Goal: Task Accomplishment & Management: Manage account settings

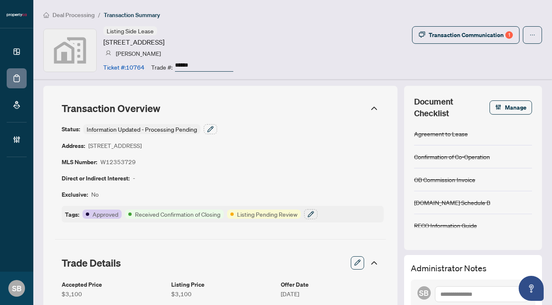
scroll to position [0, 5]
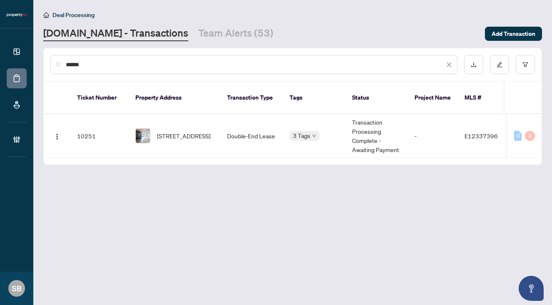
click at [220, 60] on input "******" at bounding box center [255, 64] width 379 height 9
paste input "******"
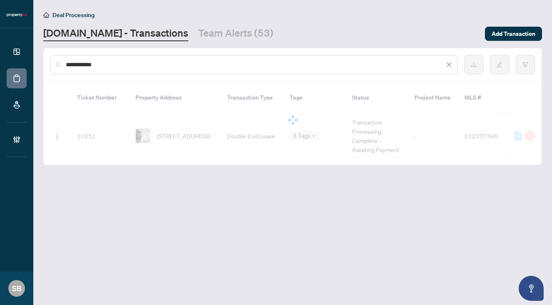
drag, startPoint x: 220, startPoint y: 60, endPoint x: 82, endPoint y: 48, distance: 139.2
click at [82, 48] on div "**********" at bounding box center [293, 64] width 498 height 32
paste input "text"
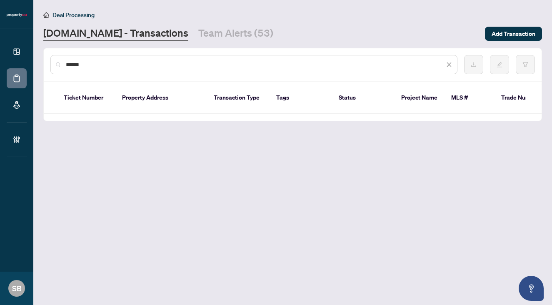
type input "******"
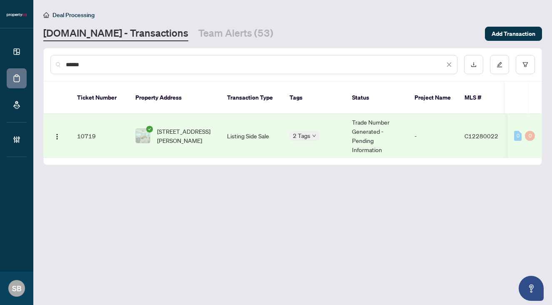
click at [214, 125] on td "4010-65 Bremner Blvd, Toronto, Ontario M5J 0A7, Canada" at bounding box center [175, 136] width 92 height 44
click at [196, 127] on span "4010-65 Bremner Blvd, Toronto, Ontario M5J 0A7, Canada" at bounding box center [185, 136] width 57 height 18
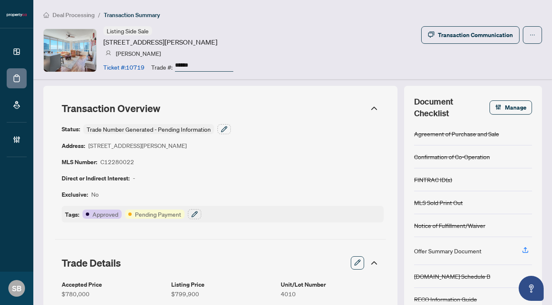
click at [83, 13] on span "Deal Processing" at bounding box center [73, 14] width 42 height 7
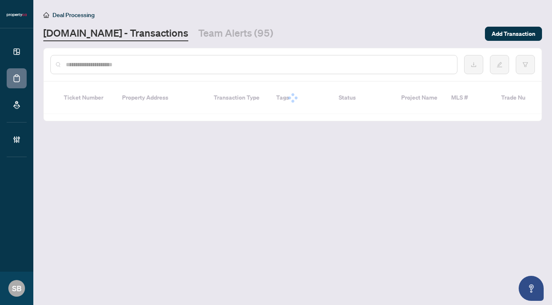
click at [139, 66] on input "text" at bounding box center [258, 64] width 385 height 9
paste input "******"
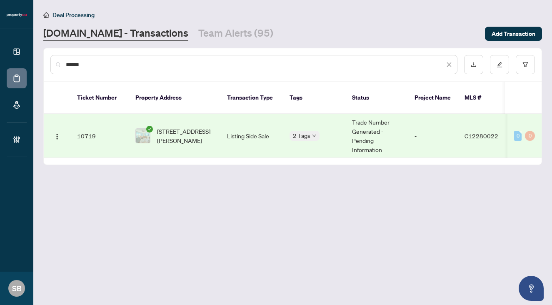
type input "******"
click at [189, 139] on td "4010-65 Bremner Blvd, Toronto, Ontario M5J 0A7, Canada" at bounding box center [175, 136] width 92 height 44
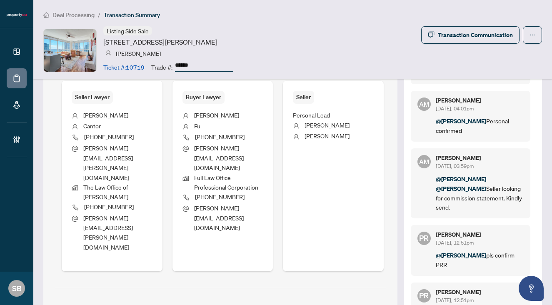
scroll to position [780, 0]
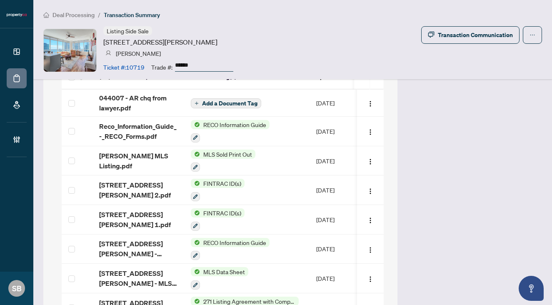
scroll to position [1060, 0]
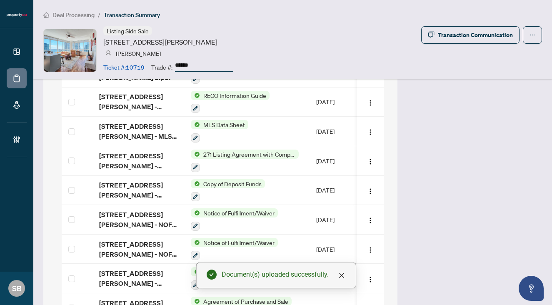
click at [342, 277] on icon "close" at bounding box center [341, 275] width 5 height 5
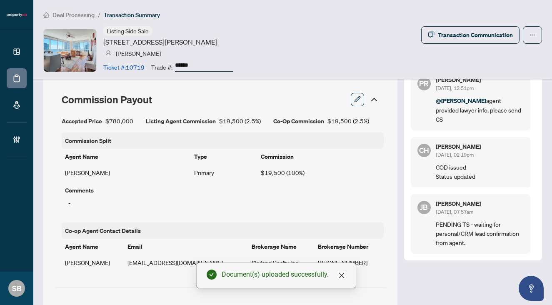
scroll to position [778, 0]
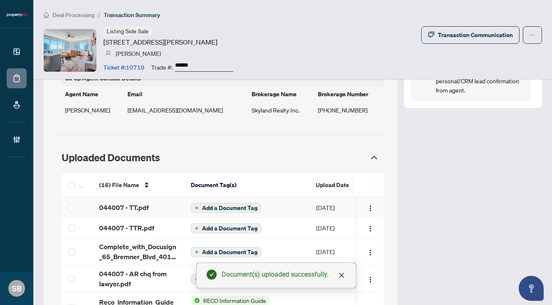
click at [303, 197] on td "Add a Document Tag" at bounding box center [246, 207] width 125 height 20
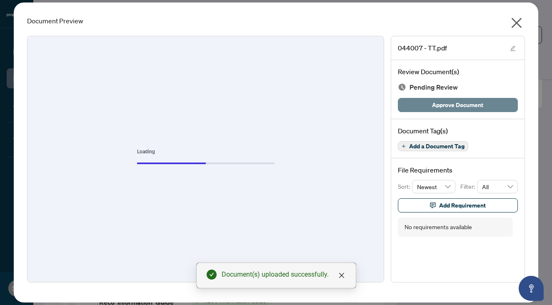
click at [477, 106] on span "Approve Document" at bounding box center [457, 104] width 51 height 13
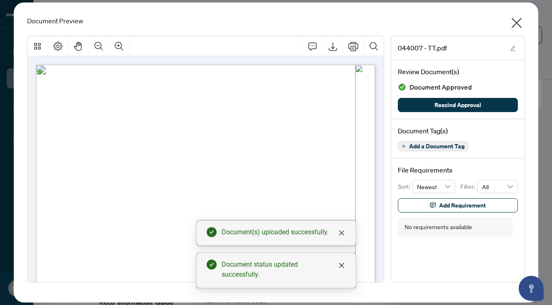
click at [515, 21] on icon "close" at bounding box center [517, 23] width 10 height 10
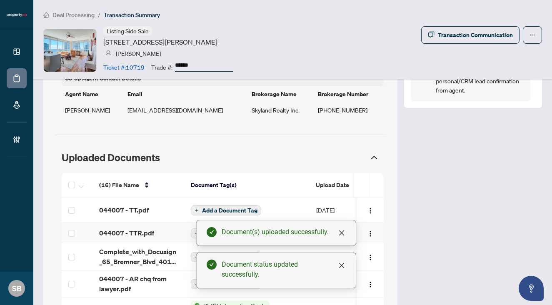
click at [314, 223] on td "[DATE]" at bounding box center [339, 233] width 58 height 20
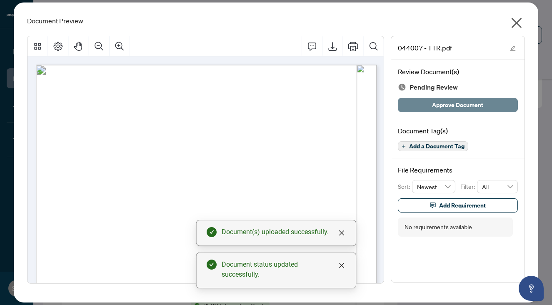
click at [469, 105] on span "Approve Document" at bounding box center [457, 104] width 51 height 13
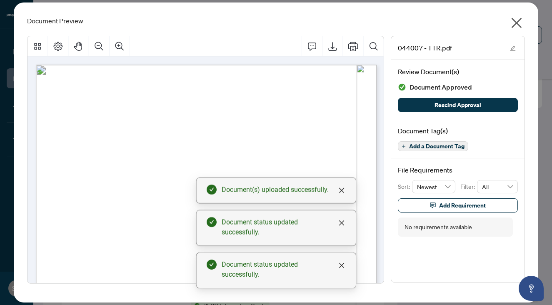
click at [519, 24] on icon "close" at bounding box center [517, 23] width 10 height 10
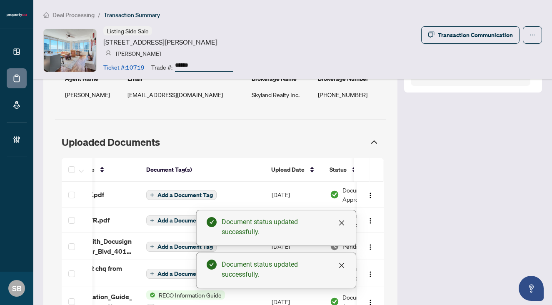
scroll to position [812, 0]
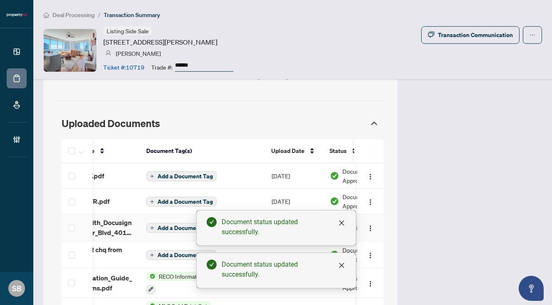
click at [344, 223] on span "Pending Review" at bounding box center [363, 227] width 42 height 9
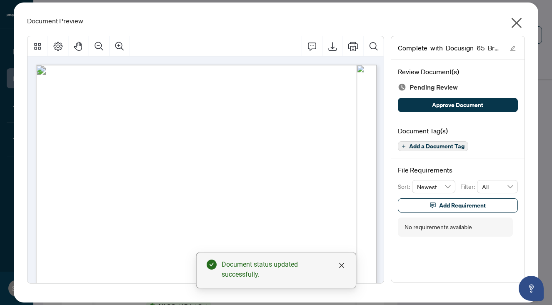
click at [438, 149] on span "Add a Document Tag" at bounding box center [436, 146] width 55 height 6
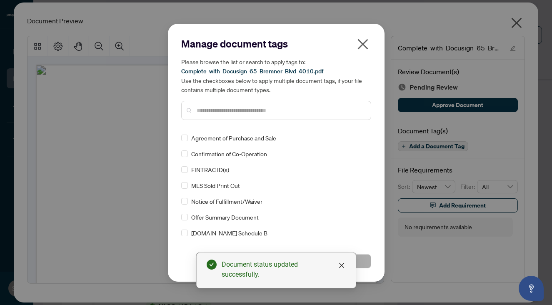
click at [267, 110] on input "text" at bounding box center [280, 110] width 167 height 9
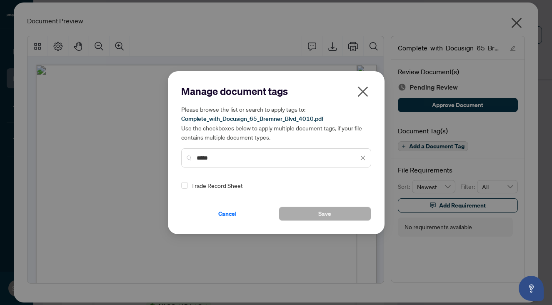
type input "*****"
click at [190, 187] on div "Trade Record Sheet" at bounding box center [273, 185] width 185 height 9
click at [350, 187] on img at bounding box center [354, 185] width 8 height 8
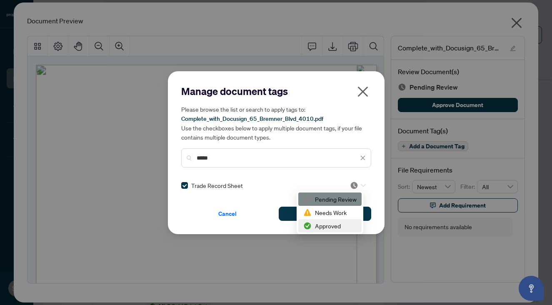
click at [336, 228] on div "Approved" at bounding box center [329, 225] width 53 height 9
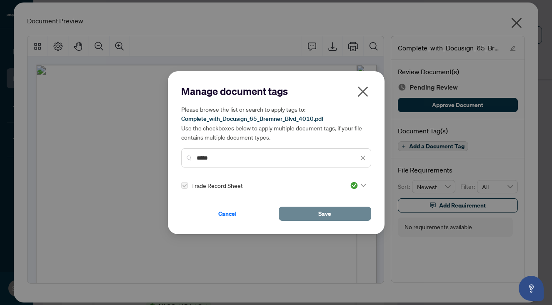
click at [348, 210] on button "Save" at bounding box center [325, 214] width 92 height 14
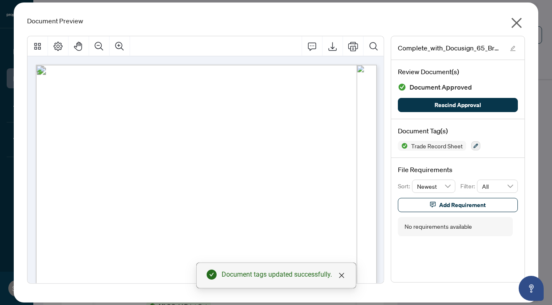
click at [510, 26] on button "button" at bounding box center [516, 25] width 17 height 18
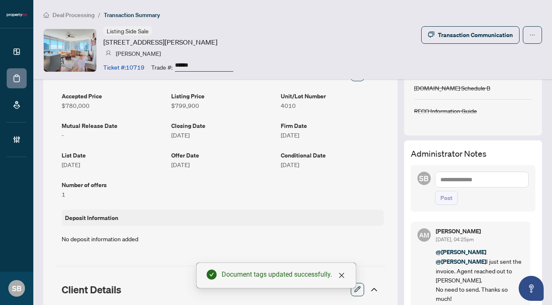
scroll to position [0, 0]
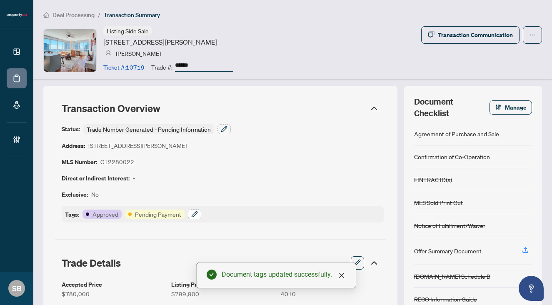
click at [193, 211] on icon "button" at bounding box center [194, 214] width 7 height 7
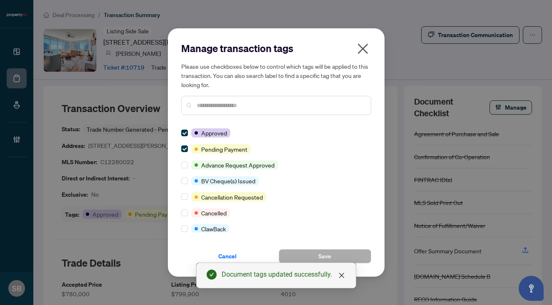
click at [254, 107] on input "text" at bounding box center [280, 105] width 167 height 9
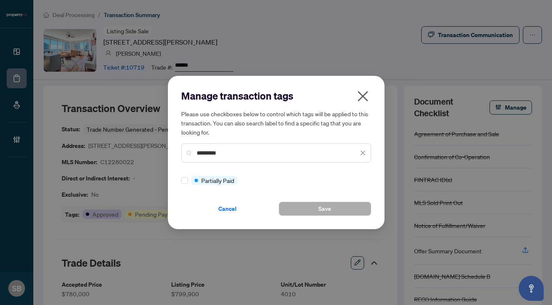
type input "*********"
click at [298, 207] on button "Save" at bounding box center [325, 209] width 92 height 14
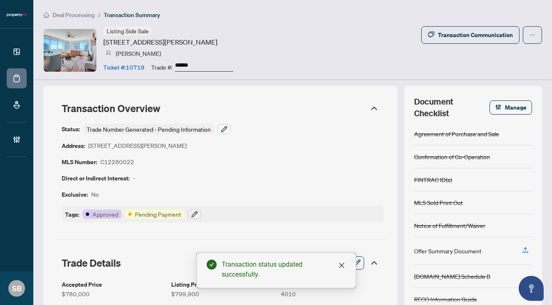
click at [77, 15] on span "Deal Processing" at bounding box center [73, 14] width 42 height 7
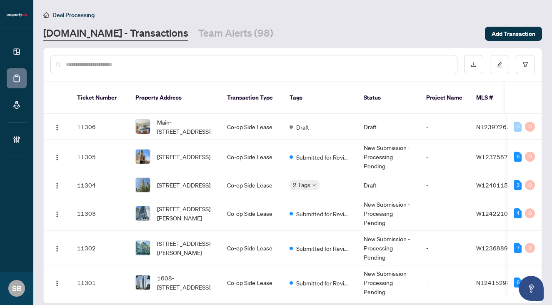
click at [370, 72] on div at bounding box center [253, 64] width 407 height 19
click at [380, 69] on div at bounding box center [253, 64] width 407 height 19
click at [381, 64] on input "text" at bounding box center [258, 64] width 385 height 9
paste input "******"
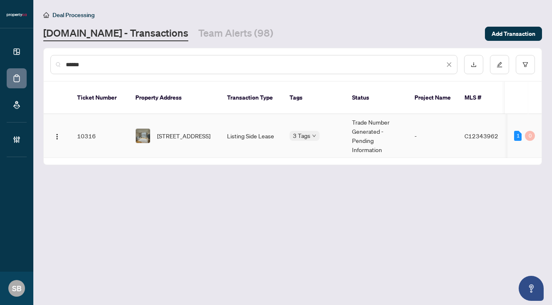
click at [256, 133] on td "Listing Side Lease" at bounding box center [251, 136] width 62 height 44
drag, startPoint x: 296, startPoint y: 62, endPoint x: -1, endPoint y: 53, distance: 297.2
click at [0, 53] on html "Dashboard Deal Processing Mortgage Referrals Brokerage Management SB Sydney Bro…" at bounding box center [276, 152] width 552 height 305
paste input "text"
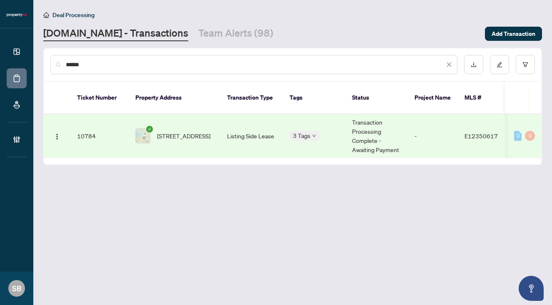
click at [238, 127] on td "Listing Side Lease" at bounding box center [251, 136] width 62 height 44
drag, startPoint x: 181, startPoint y: 62, endPoint x: 67, endPoint y: 20, distance: 121.7
click at [67, 20] on main "Deal Processing Property.ca - Transactions Team Alerts (98) Add Transaction ***…" at bounding box center [292, 152] width 519 height 305
paste input "text"
click at [263, 130] on td "Listing Side Lease" at bounding box center [251, 136] width 62 height 44
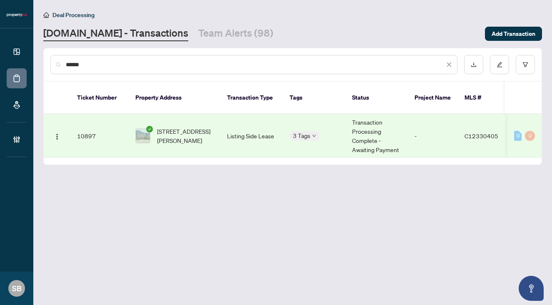
click at [366, 63] on input "******" at bounding box center [255, 64] width 379 height 9
paste input "******"
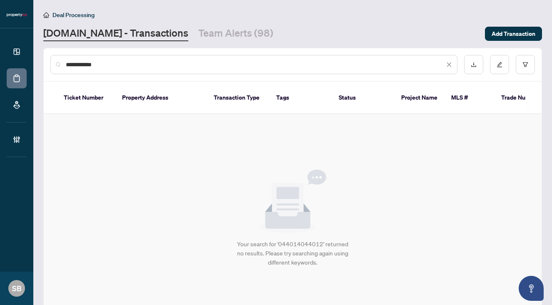
drag, startPoint x: 332, startPoint y: 66, endPoint x: 94, endPoint y: 61, distance: 238.0
click at [94, 61] on input "**********" at bounding box center [255, 64] width 379 height 9
paste input "**"
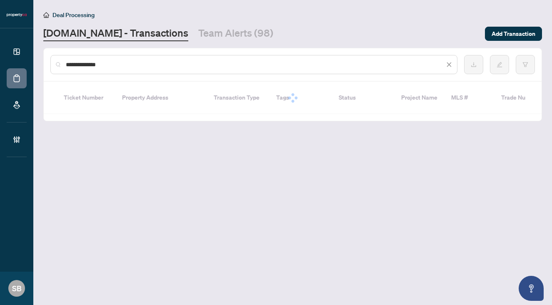
paste input "text"
drag, startPoint x: 124, startPoint y: 66, endPoint x: -24, endPoint y: 53, distance: 148.9
click at [0, 53] on html "Dashboard Deal Processing Mortgage Referrals Brokerage Management SB Sydney Bro…" at bounding box center [276, 152] width 552 height 305
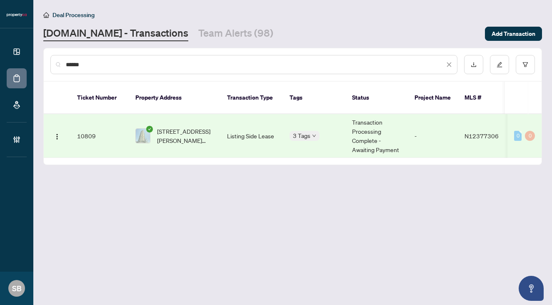
click at [236, 132] on td "Listing Side Lease" at bounding box center [251, 136] width 62 height 44
drag, startPoint x: 136, startPoint y: 70, endPoint x: 30, endPoint y: 20, distance: 117.4
click at [30, 20] on div "Dashboard Deal Processing Mortgage Referrals Brokerage Management SB Sydney Bro…" at bounding box center [276, 152] width 552 height 305
click at [179, 74] on div "******" at bounding box center [293, 64] width 498 height 32
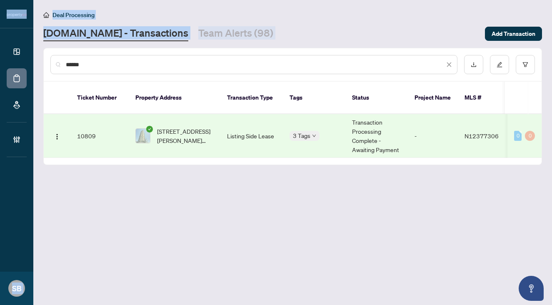
drag, startPoint x: 173, startPoint y: 68, endPoint x: 14, endPoint y: 16, distance: 167.9
click at [14, 16] on div "Dashboard Deal Processing Mortgage Referrals Brokerage Management SB Sydney Bro…" at bounding box center [276, 152] width 552 height 305
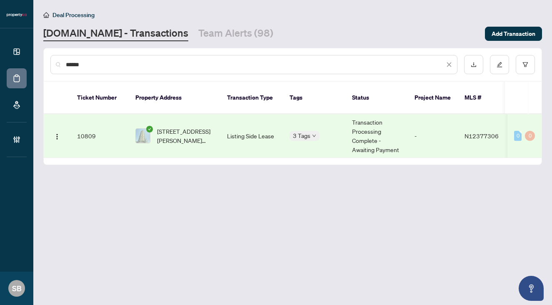
click at [169, 61] on input "******" at bounding box center [255, 64] width 379 height 9
drag, startPoint x: 164, startPoint y: 62, endPoint x: 54, endPoint y: 43, distance: 111.2
click at [54, 43] on main "Deal Processing Property.ca - Transactions Team Alerts (98) Add Transaction ***…" at bounding box center [292, 152] width 519 height 305
paste input "text"
click at [397, 119] on td "Transaction Processing Complete - Awaiting Payment" at bounding box center [376, 136] width 62 height 44
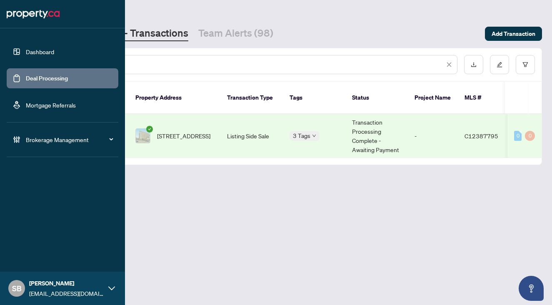
drag, startPoint x: 153, startPoint y: 60, endPoint x: 3, endPoint y: 55, distance: 150.5
click at [3, 55] on div "Dashboard Deal Processing Mortgage Referrals Brokerage Management SB Sydney Bro…" at bounding box center [276, 152] width 552 height 305
paste input "text"
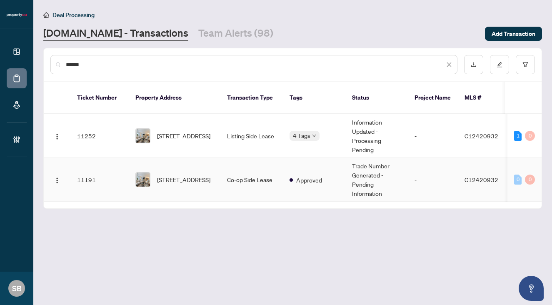
type input "******"
click at [200, 160] on td "306-70 Temperance St, Toronto, Ontario M5H 0B1, Canada" at bounding box center [175, 180] width 92 height 44
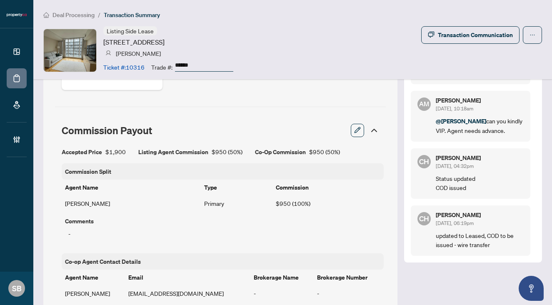
scroll to position [223, 0]
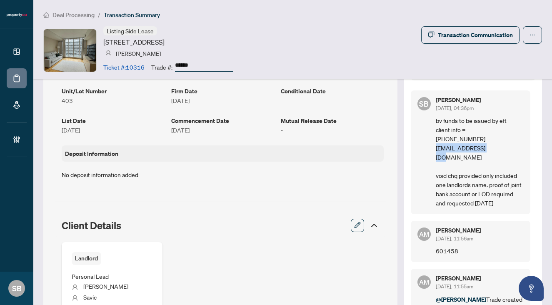
drag, startPoint x: 491, startPoint y: 149, endPoint x: 432, endPoint y: 149, distance: 58.8
click at [432, 149] on div "SB Sydney Brown Sep/30/2025, 04:36pm bv funds to be issued by eft client info =…" at bounding box center [471, 152] width 120 height 124
copy p "a_s_savic@yahoo.ca"
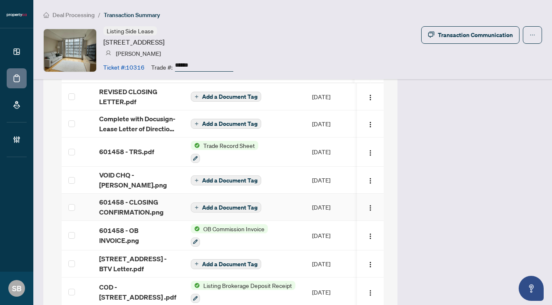
scroll to position [780, 0]
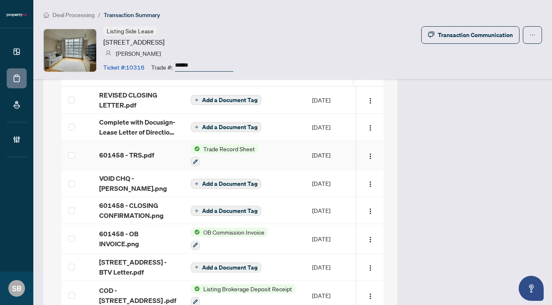
click at [152, 150] on span "601458 - TRS.pdf" at bounding box center [126, 155] width 55 height 10
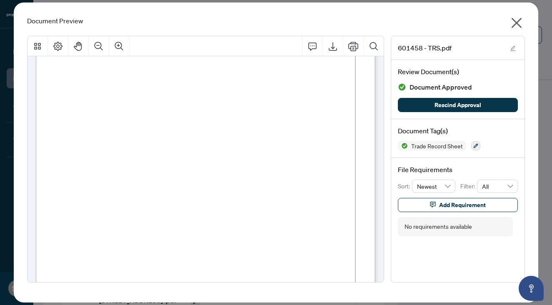
scroll to position [561, 0]
click at [514, 20] on icon "close" at bounding box center [517, 23] width 10 height 10
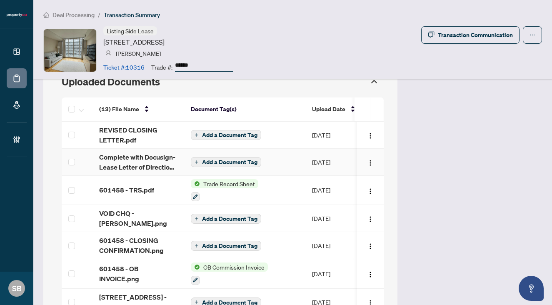
scroll to position [744, 0]
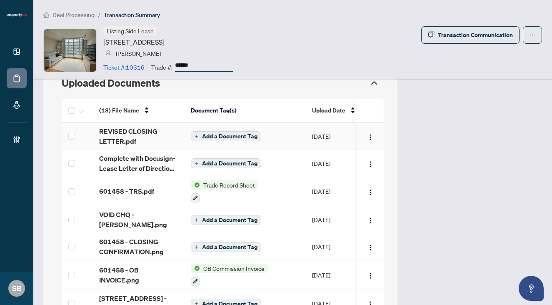
click at [148, 126] on span "REVISED CLOSING LETTER.pdf" at bounding box center [138, 136] width 78 height 20
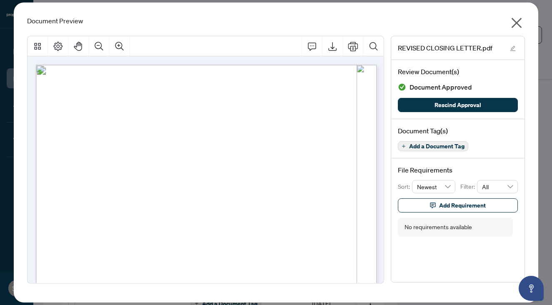
scroll to position [8, 0]
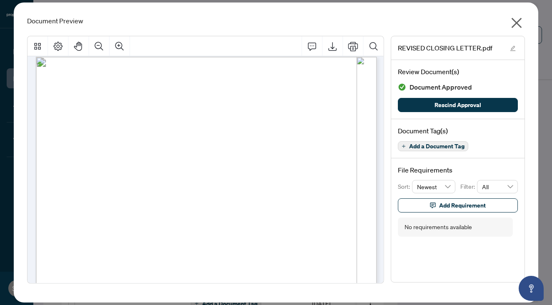
click at [515, 22] on icon "close" at bounding box center [517, 23] width 10 height 10
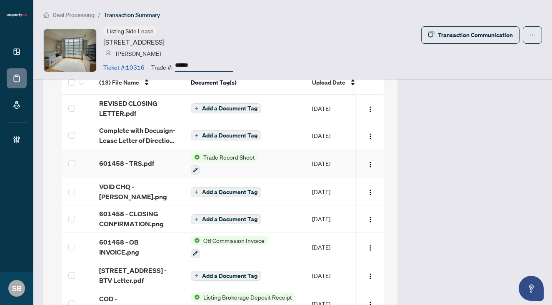
scroll to position [772, 0]
click at [138, 170] on div "VOID CHQ - ALEXSANDRA.png" at bounding box center [138, 170] width 0 height 0
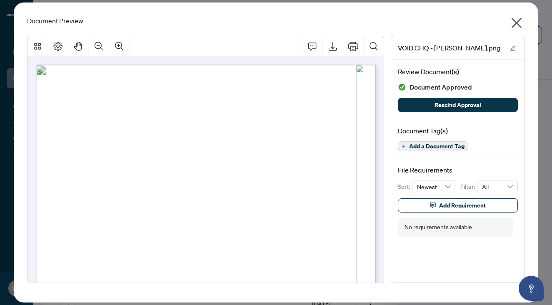
click at [522, 23] on icon "close" at bounding box center [516, 22] width 13 height 13
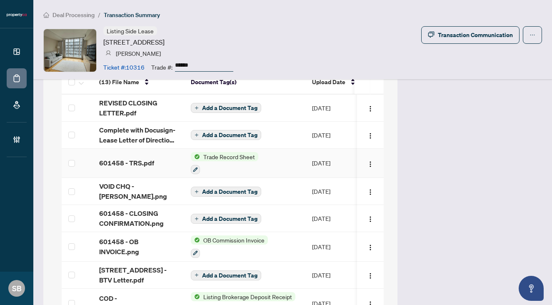
click at [142, 160] on td "601458 - TRS.pdf" at bounding box center [138, 164] width 92 height 30
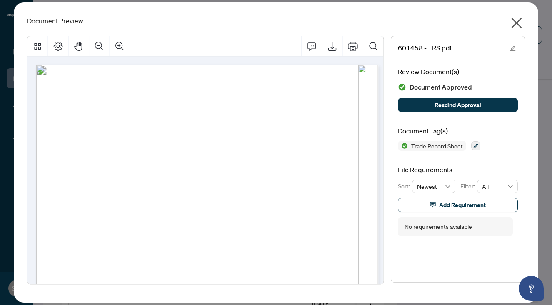
scroll to position [5, 0]
click at [520, 22] on icon "close" at bounding box center [516, 22] width 13 height 13
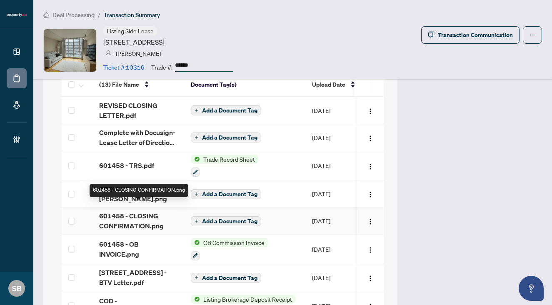
scroll to position [743, 0]
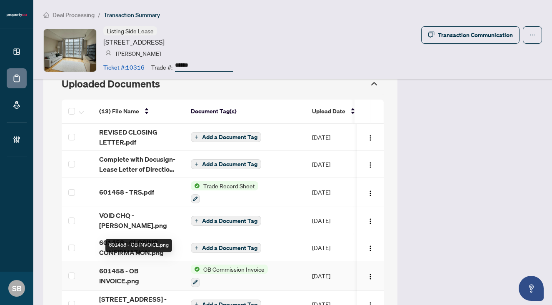
click at [124, 269] on span "601458 - OB INVOICE.png" at bounding box center [138, 276] width 78 height 20
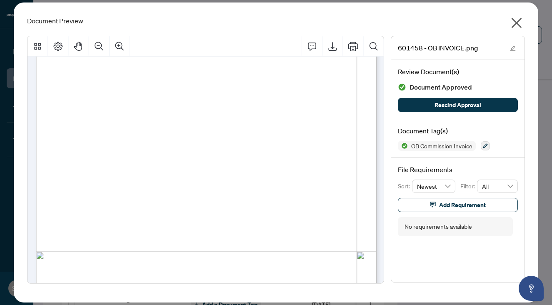
scroll to position [133, 0]
click at [518, 22] on icon "close" at bounding box center [516, 22] width 13 height 13
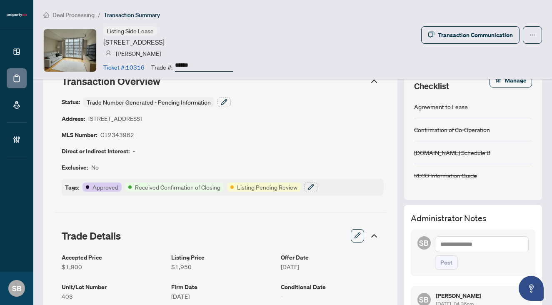
scroll to position [33, 0]
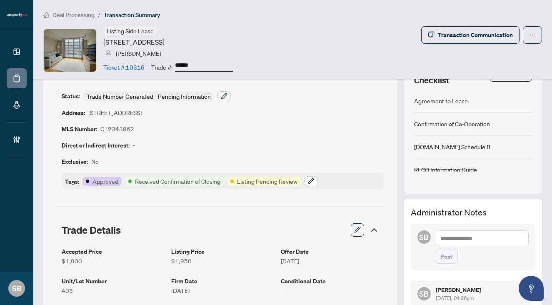
click at [313, 182] on icon "button" at bounding box center [310, 181] width 7 height 7
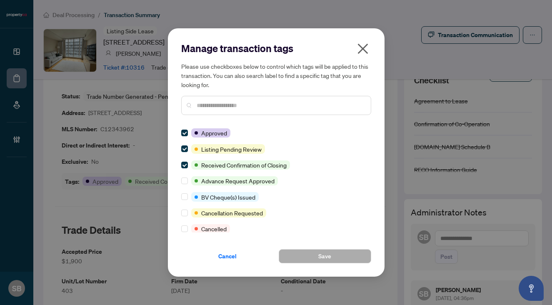
scroll to position [0, 0]
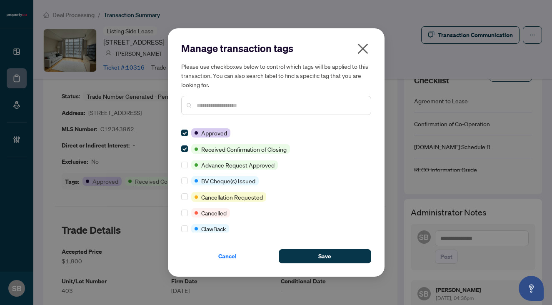
click at [262, 100] on div at bounding box center [276, 105] width 190 height 19
click at [260, 108] on input "text" at bounding box center [280, 105] width 167 height 9
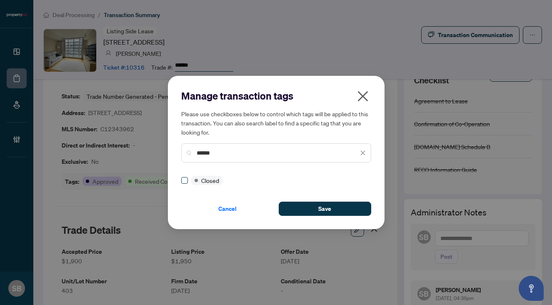
type input "******"
click at [331, 218] on div "Manage transaction tags Please use checkboxes below to control which tags will …" at bounding box center [276, 152] width 217 height 153
click at [330, 211] on span "Save" at bounding box center [324, 208] width 13 height 13
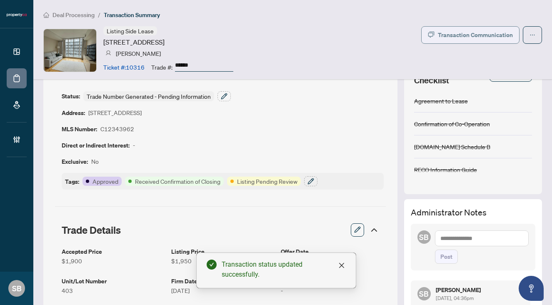
click at [481, 34] on div "Transaction Communication" at bounding box center [475, 34] width 75 height 13
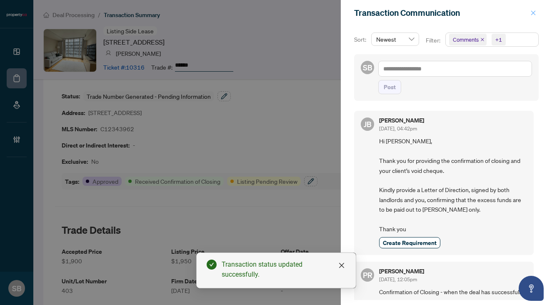
click at [537, 13] on button "button" at bounding box center [533, 13] width 11 height 10
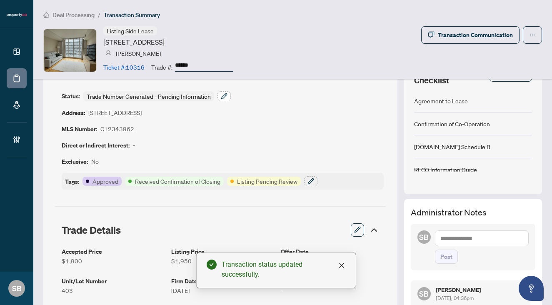
click at [223, 95] on icon "button" at bounding box center [224, 96] width 7 height 7
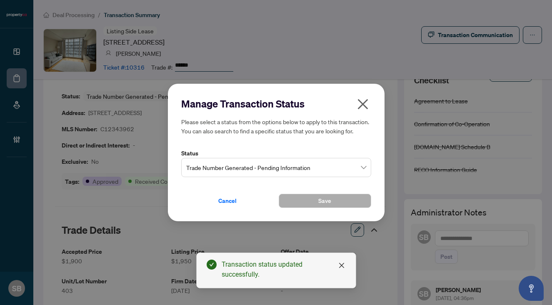
click at [288, 164] on span "Trade Number Generated - Pending Information" at bounding box center [276, 168] width 180 height 16
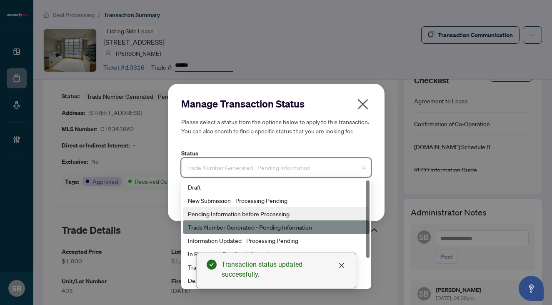
scroll to position [40, 0]
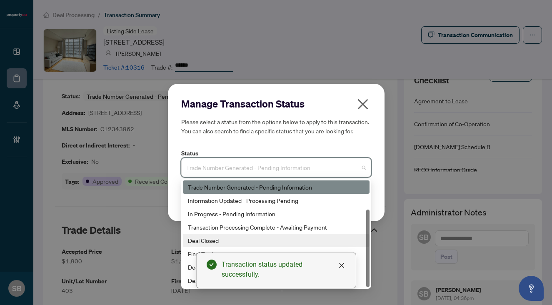
click at [225, 241] on div "Deal Closed" at bounding box center [276, 240] width 177 height 9
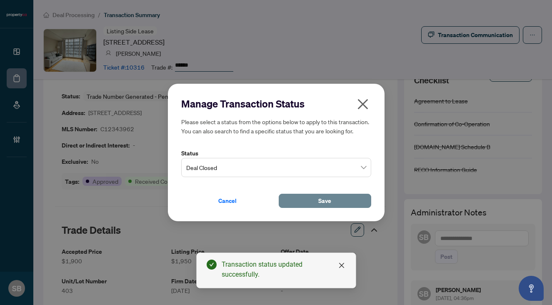
click at [333, 200] on button "Save" at bounding box center [325, 201] width 92 height 14
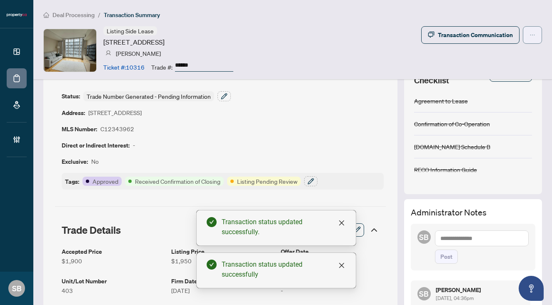
click at [530, 35] on icon "ellipsis" at bounding box center [533, 35] width 6 height 6
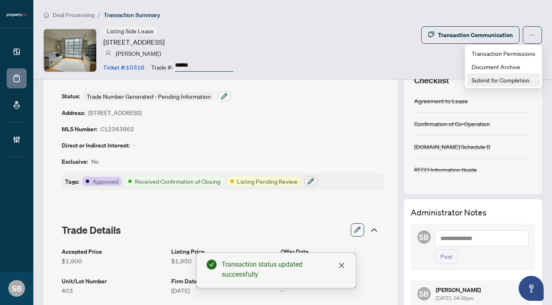
click at [497, 82] on span "Submit for Completion" at bounding box center [504, 79] width 64 height 9
type textarea "**********"
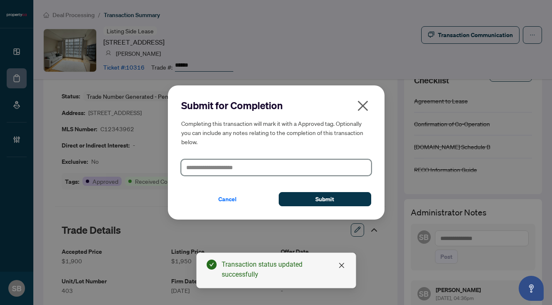
click at [296, 168] on textarea at bounding box center [276, 168] width 190 height 16
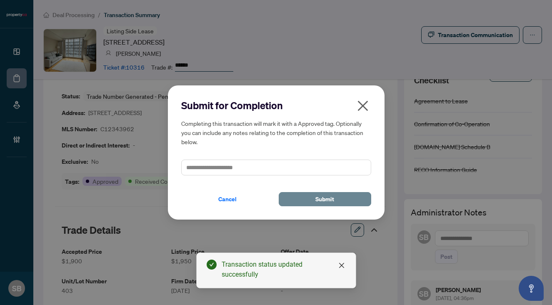
click at [311, 199] on button "Submit" at bounding box center [325, 199] width 92 height 14
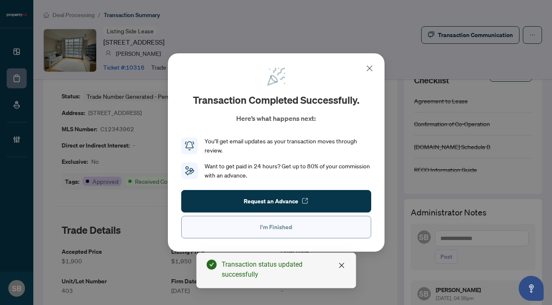
click at [315, 225] on button "I'm Finished" at bounding box center [276, 227] width 190 height 22
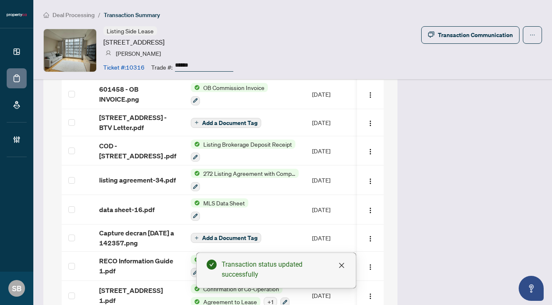
scroll to position [989, 0]
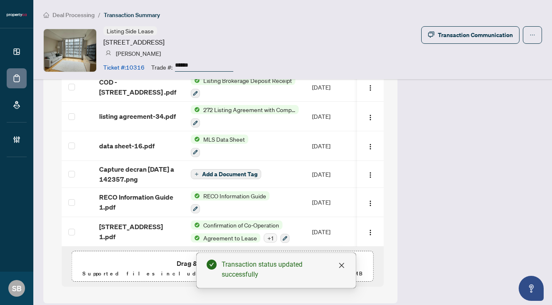
click at [177, 258] on span "Drag & Drop or Upload Forms" at bounding box center [223, 263] width 92 height 11
click at [345, 264] on link "Close" at bounding box center [341, 265] width 9 height 9
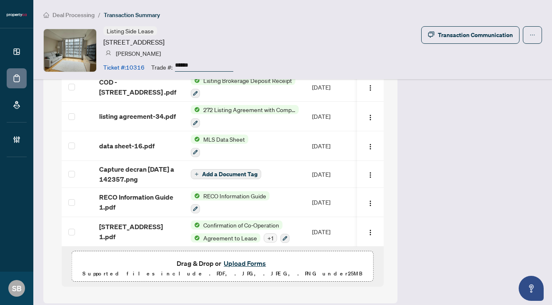
click at [260, 258] on button "Upload Forms" at bounding box center [244, 263] width 47 height 11
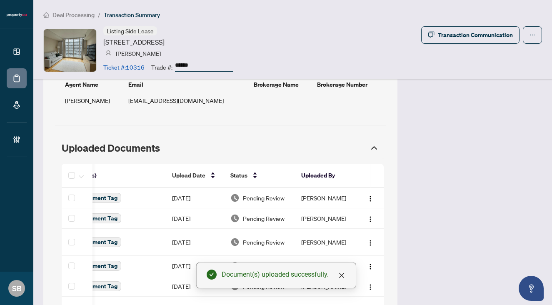
scroll to position [680, 0]
click at [267, 196] on td "Pending Review" at bounding box center [259, 197] width 71 height 20
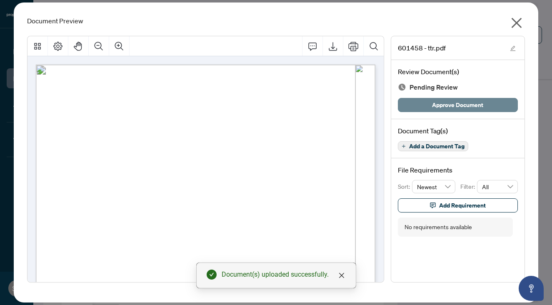
click at [452, 110] on span "Approve Document" at bounding box center [457, 104] width 51 height 13
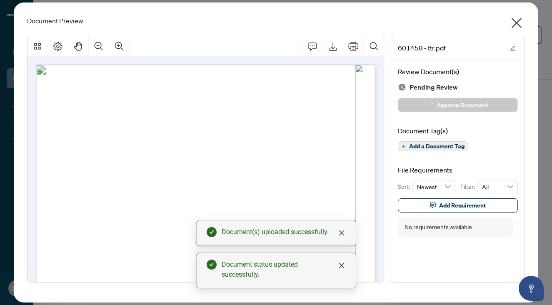
click at [517, 20] on icon "close" at bounding box center [516, 22] width 13 height 13
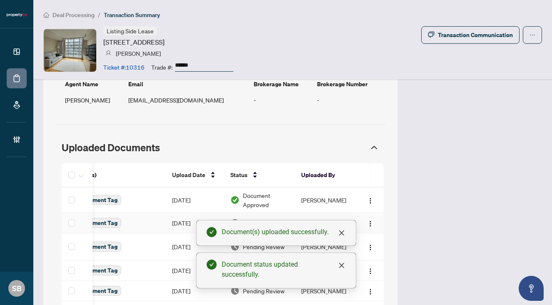
click at [287, 218] on div "Pending Review" at bounding box center [258, 222] width 57 height 9
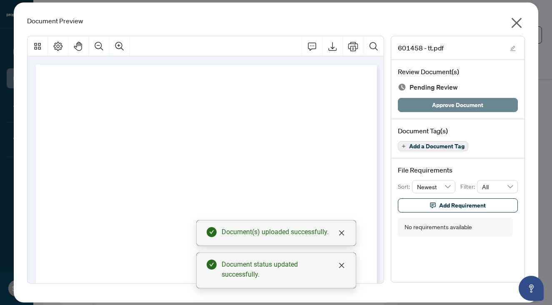
click at [445, 108] on span "Approve Document" at bounding box center [457, 104] width 51 height 13
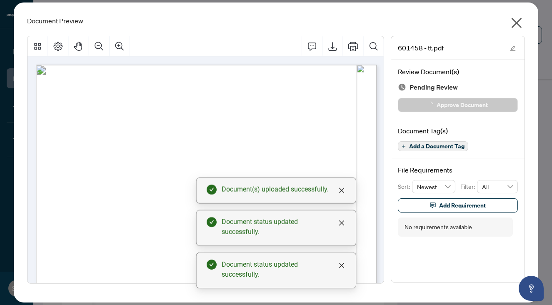
click at [520, 19] on icon "close" at bounding box center [517, 23] width 10 height 10
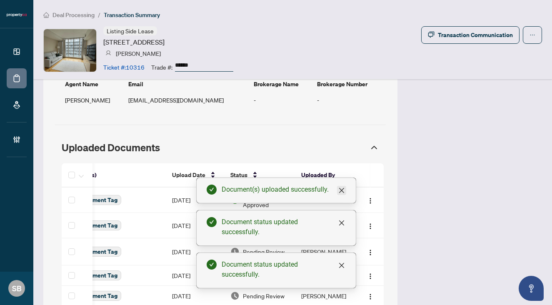
click at [345, 189] on icon "close" at bounding box center [341, 190] width 7 height 7
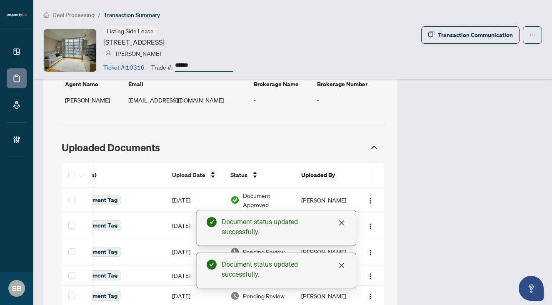
click at [341, 229] on div "Document status updated successfully." at bounding box center [284, 227] width 124 height 20
click at [341, 217] on div "Document status updated successfully." at bounding box center [284, 227] width 124 height 20
click at [341, 264] on icon "close" at bounding box center [341, 265] width 7 height 7
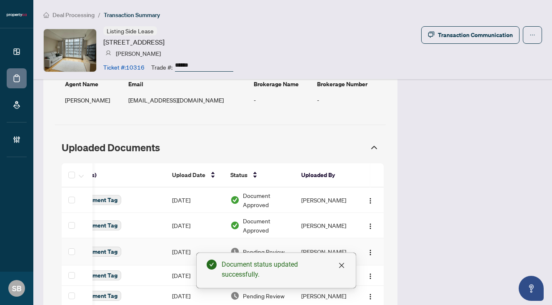
click at [332, 241] on td "[PERSON_NAME]" at bounding box center [326, 251] width 62 height 27
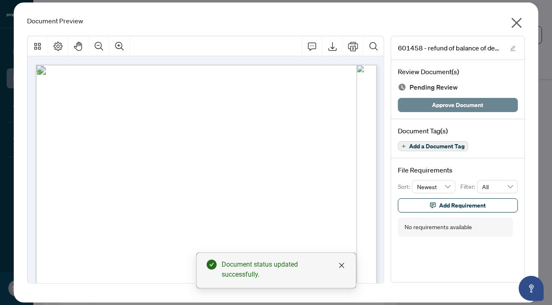
click at [451, 104] on span "Approve Document" at bounding box center [457, 104] width 51 height 13
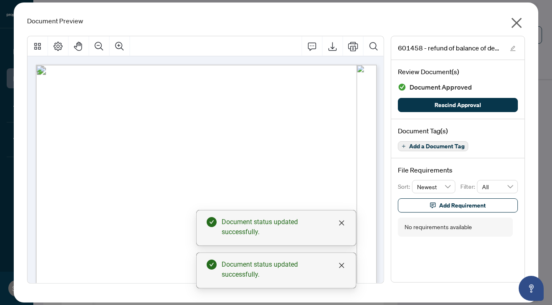
click at [520, 19] on icon "close" at bounding box center [517, 23] width 10 height 10
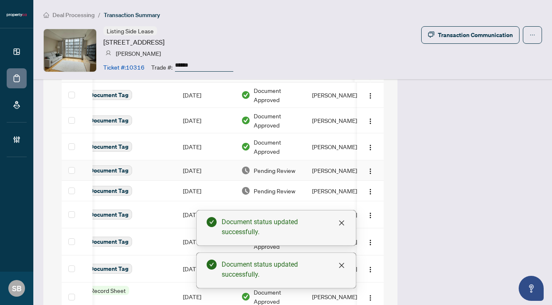
scroll to position [789, 0]
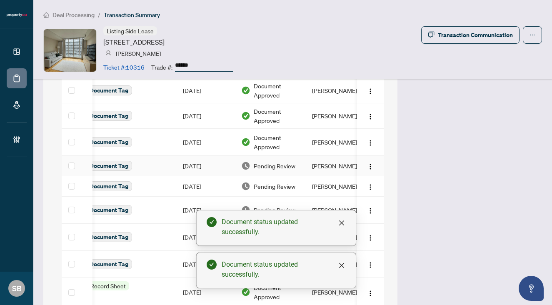
click at [320, 159] on td "[PERSON_NAME]" at bounding box center [336, 166] width 62 height 20
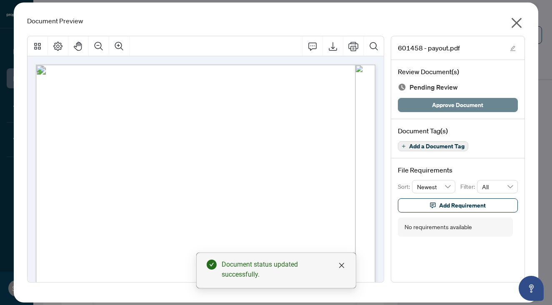
click at [445, 108] on span "Approve Document" at bounding box center [457, 104] width 51 height 13
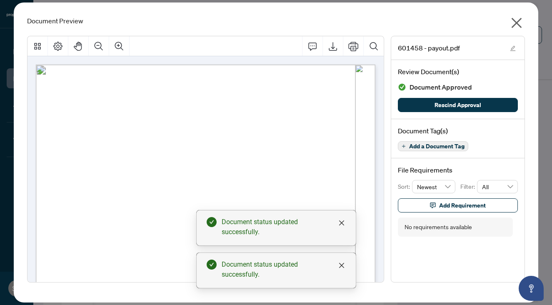
click at [522, 22] on icon "close" at bounding box center [516, 22] width 13 height 13
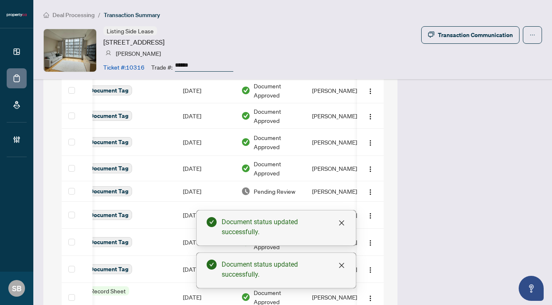
click at [285, 187] on span "Pending Review" at bounding box center [275, 191] width 42 height 9
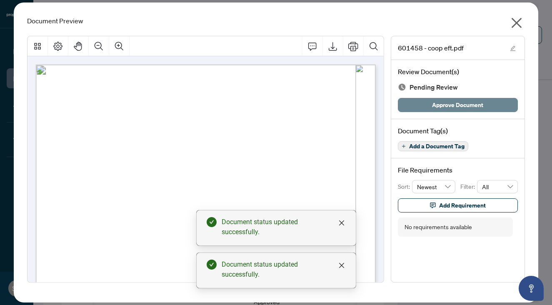
click at [455, 105] on span "Approve Document" at bounding box center [457, 104] width 51 height 13
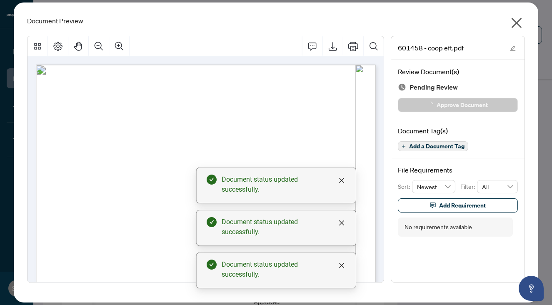
click at [517, 21] on icon "close" at bounding box center [517, 23] width 10 height 10
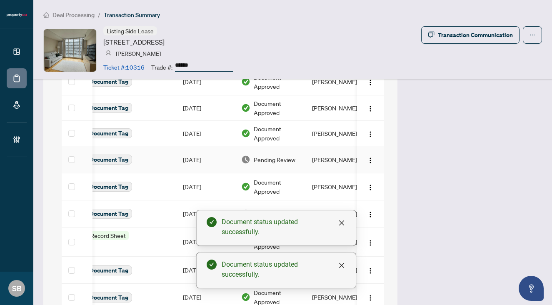
scroll to position [851, 0]
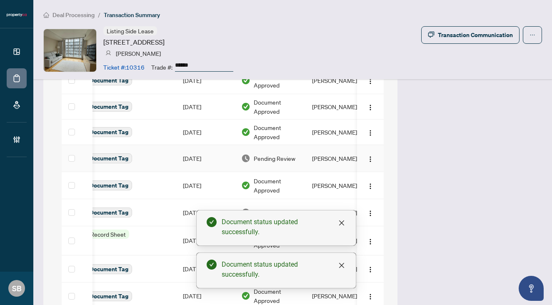
click at [312, 147] on td "[PERSON_NAME]" at bounding box center [336, 158] width 62 height 27
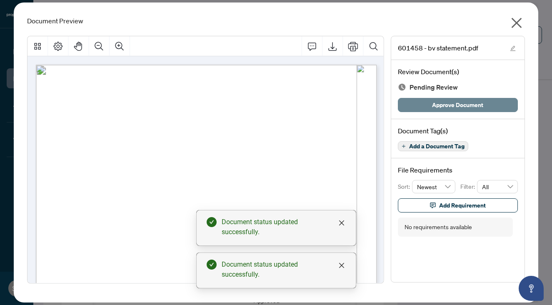
click at [452, 107] on span "Approve Document" at bounding box center [457, 104] width 51 height 13
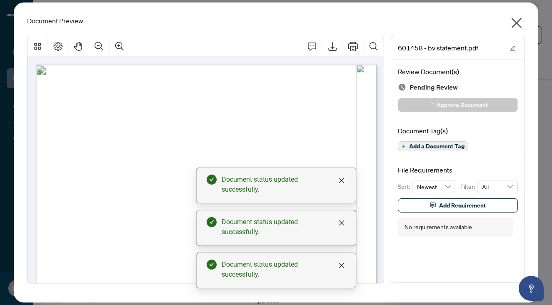
click at [522, 21] on icon "close" at bounding box center [516, 22] width 13 height 13
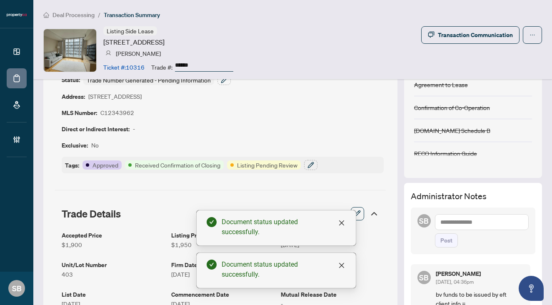
scroll to position [0, 0]
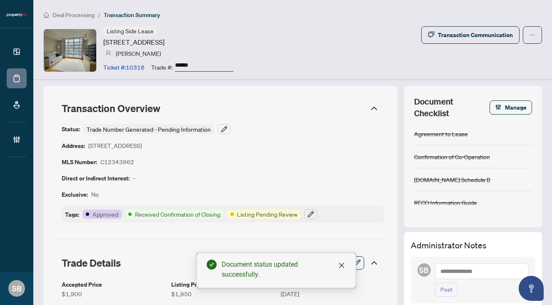
click at [73, 19] on div "Deal Processing / Transaction Summary Listing Side Lease 38 Niagara St, Toronto…" at bounding box center [292, 39] width 519 height 79
click at [72, 11] on span "Deal Processing" at bounding box center [73, 14] width 42 height 7
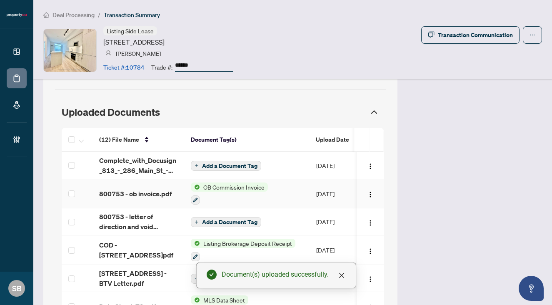
scroll to position [683, 0]
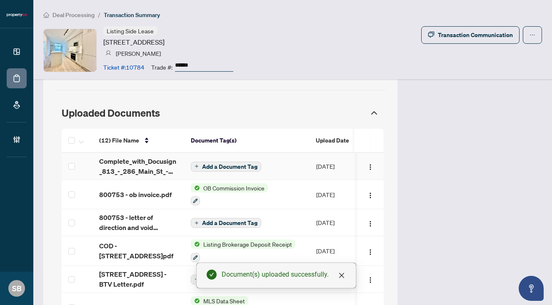
click at [231, 171] on button "Add a Document Tag" at bounding box center [226, 167] width 70 height 10
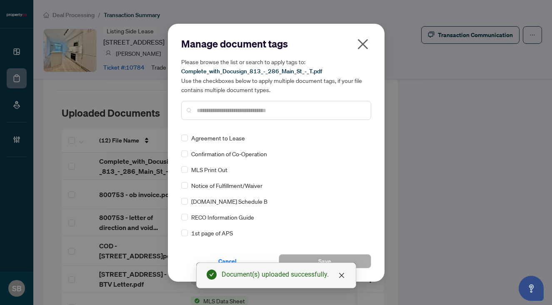
click at [254, 108] on input "text" at bounding box center [280, 110] width 167 height 9
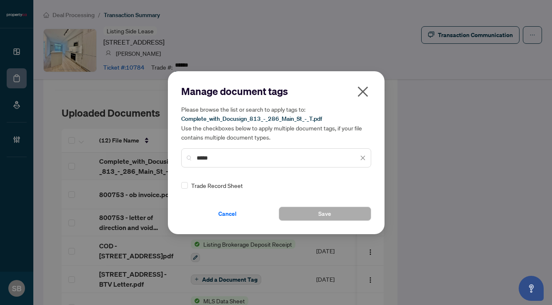
type input "*****"
click at [356, 182] on div at bounding box center [358, 185] width 16 height 8
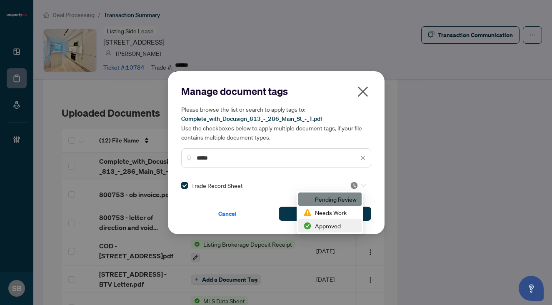
click at [327, 226] on div "Approved" at bounding box center [329, 225] width 53 height 9
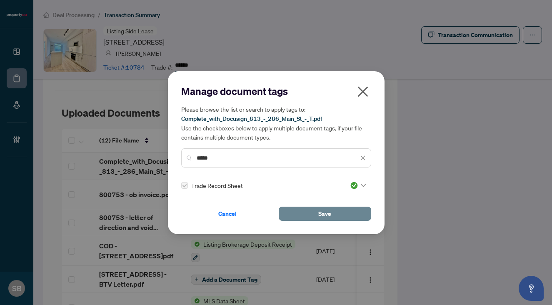
click at [327, 217] on span "Save" at bounding box center [324, 213] width 13 height 13
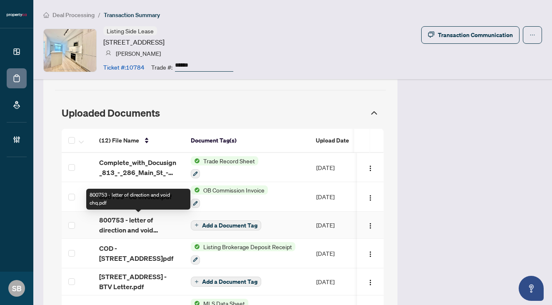
click at [152, 222] on span "800753 - letter of direction and void chq.pdf" at bounding box center [138, 225] width 78 height 20
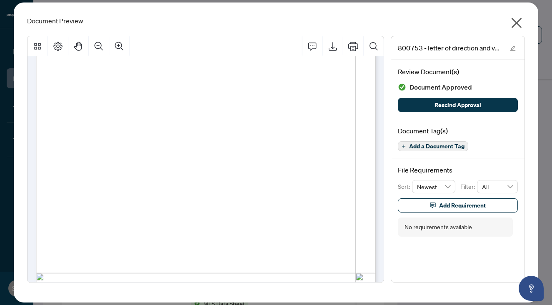
scroll to position [110, 0]
click at [521, 17] on icon "close" at bounding box center [516, 22] width 13 height 13
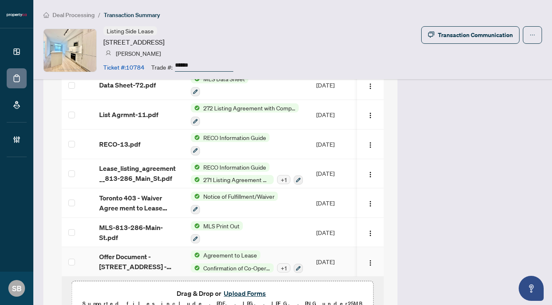
scroll to position [945, 0]
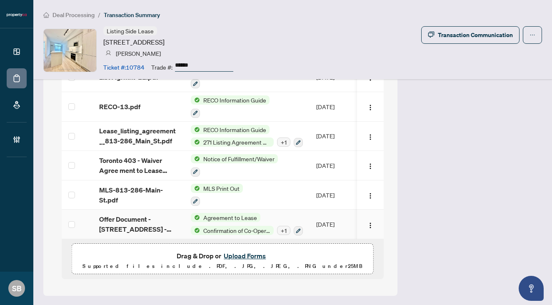
click at [130, 223] on span "Offer Document - [STREET_ADDRESS] - sign backv3.pdf" at bounding box center [138, 224] width 78 height 20
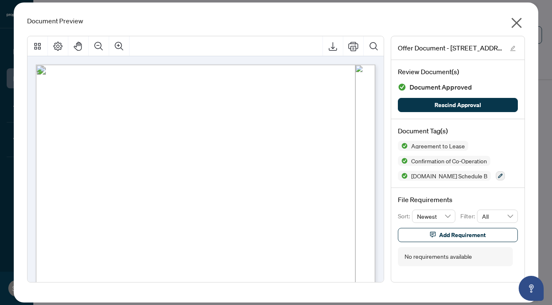
click at [513, 26] on icon "close" at bounding box center [517, 23] width 10 height 10
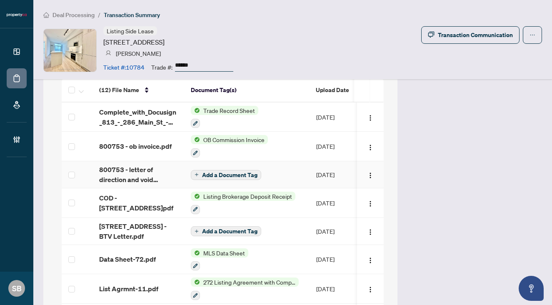
scroll to position [733, 0]
click at [154, 141] on td "800753 - ob invoice.pdf" at bounding box center [138, 147] width 92 height 30
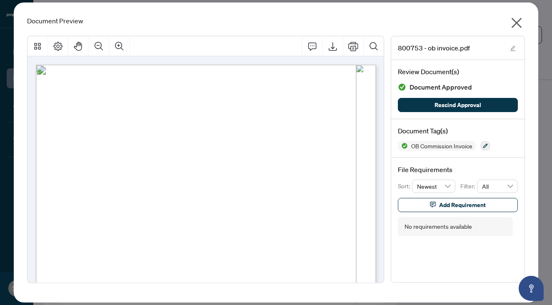
scroll to position [144, 0]
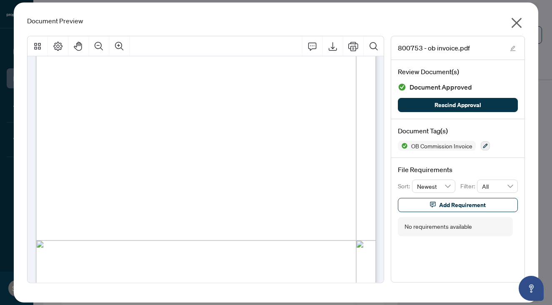
click at [517, 15] on div "Document Preview 800753 - ob invoice.pdf Review Document(s) Document Approved R…" at bounding box center [276, 152] width 525 height 300
click at [512, 22] on icon "close" at bounding box center [516, 22] width 13 height 13
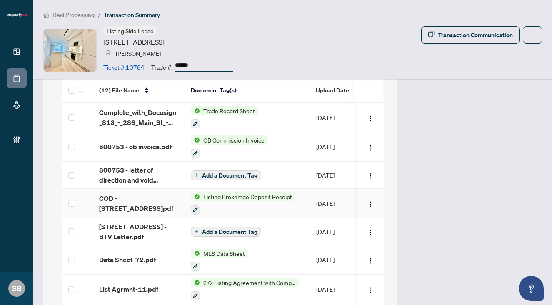
scroll to position [945, 0]
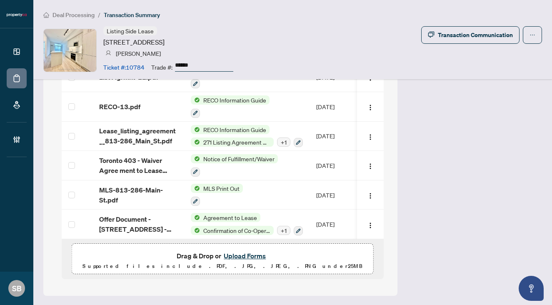
click at [245, 257] on button "Upload Forms" at bounding box center [244, 255] width 47 height 11
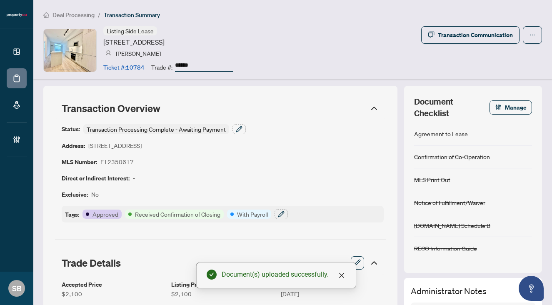
scroll to position [1, 0]
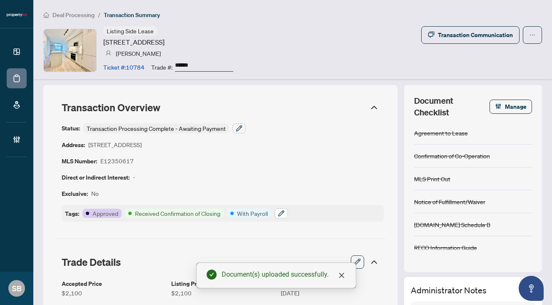
click at [280, 210] on icon "button" at bounding box center [281, 213] width 7 height 7
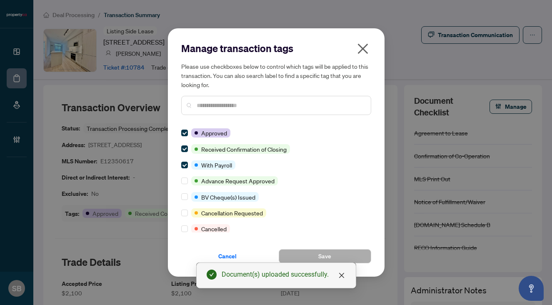
click at [245, 102] on input "text" at bounding box center [280, 105] width 167 height 9
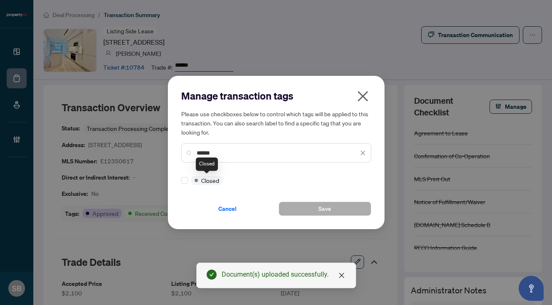
type input "******"
click at [188, 178] on div at bounding box center [186, 180] width 10 height 9
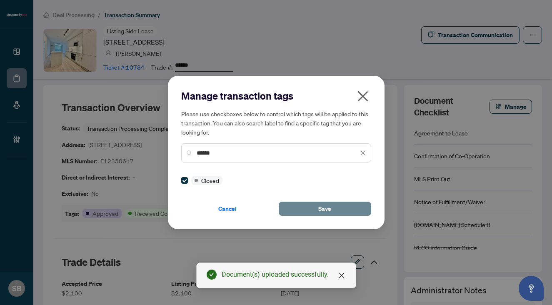
click at [321, 208] on span "Save" at bounding box center [324, 208] width 13 height 13
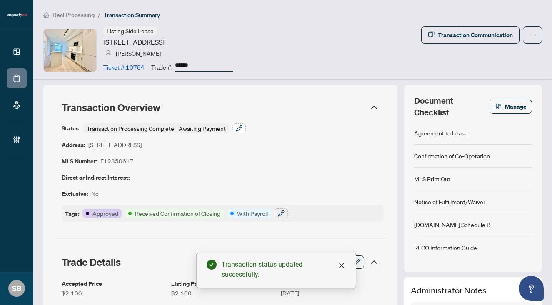
click at [242, 127] on icon "button" at bounding box center [239, 128] width 7 height 7
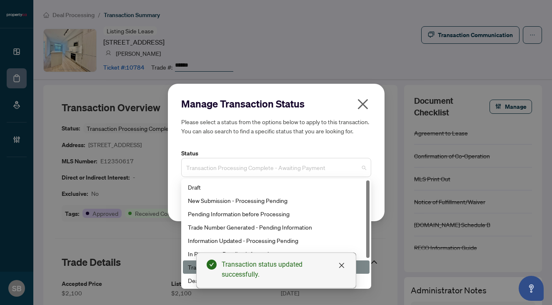
click at [242, 158] on div "Transaction Processing Complete - Awaiting Payment" at bounding box center [276, 167] width 190 height 19
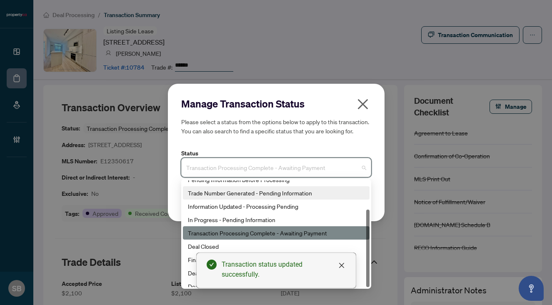
scroll to position [40, 0]
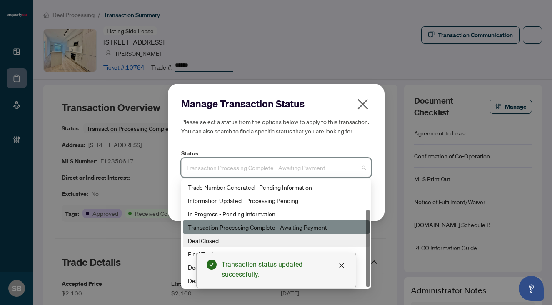
click at [198, 241] on div "Deal Closed" at bounding box center [276, 240] width 177 height 9
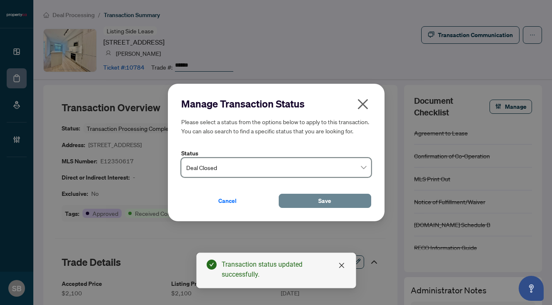
click at [327, 199] on span "Save" at bounding box center [324, 200] width 13 height 13
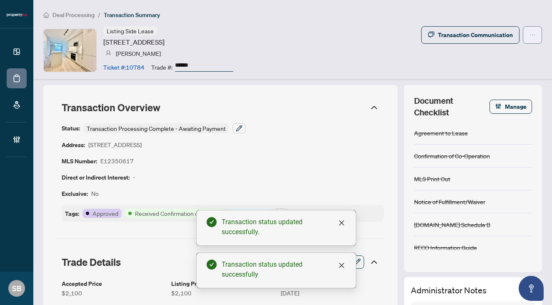
click at [527, 38] on button "button" at bounding box center [532, 34] width 19 height 17
click at [424, 56] on div "Listing Side Lease [STREET_ADDRESS] [PERSON_NAME] Ticket #: 10784 Trade #: ****…" at bounding box center [292, 50] width 499 height 48
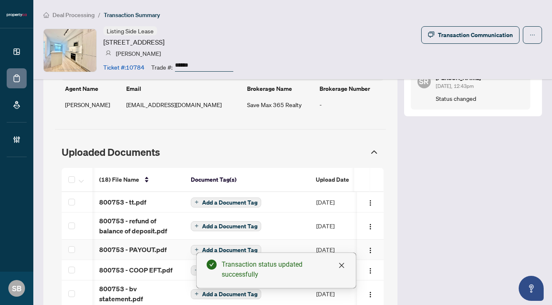
scroll to position [0, 144]
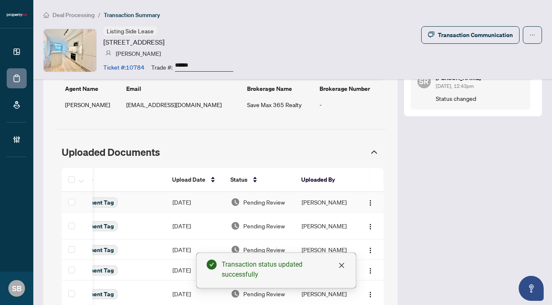
click at [276, 201] on span "Pending Review" at bounding box center [264, 201] width 42 height 9
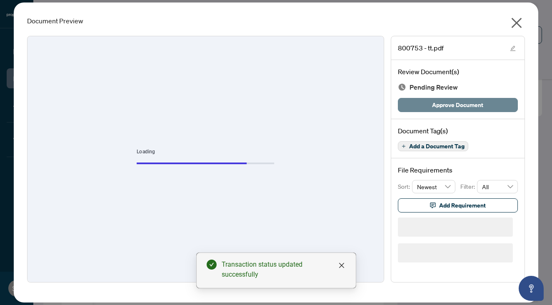
click at [465, 104] on span "Approve Document" at bounding box center [457, 104] width 51 height 13
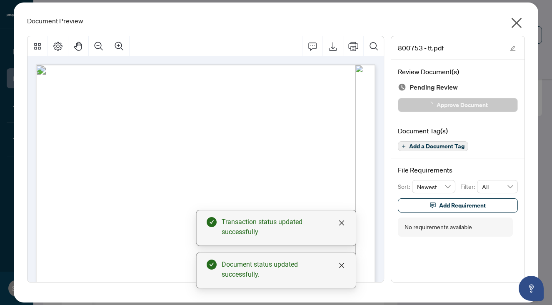
click at [522, 15] on div "Document Preview 800753 - tt.pdf Review Document(s) Pending Review Approve Docu…" at bounding box center [276, 152] width 525 height 300
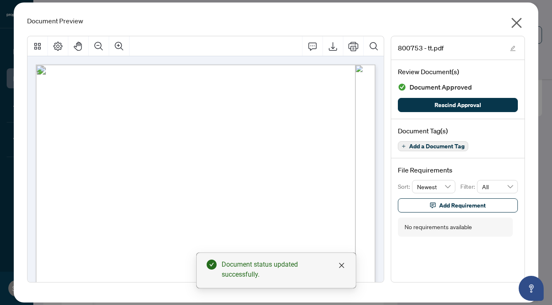
click at [511, 25] on icon "close" at bounding box center [516, 22] width 13 height 13
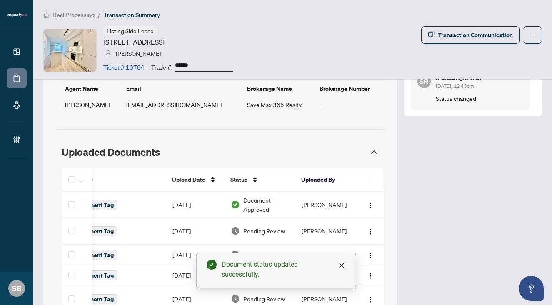
click at [281, 228] on span "Pending Review" at bounding box center [264, 230] width 42 height 9
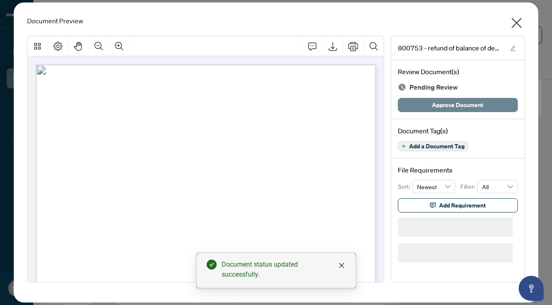
click at [440, 106] on span "Approve Document" at bounding box center [457, 104] width 51 height 13
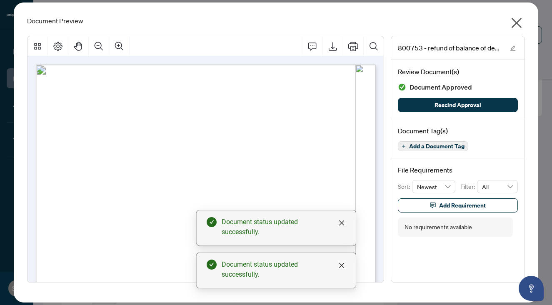
click at [515, 19] on icon "close" at bounding box center [516, 22] width 13 height 13
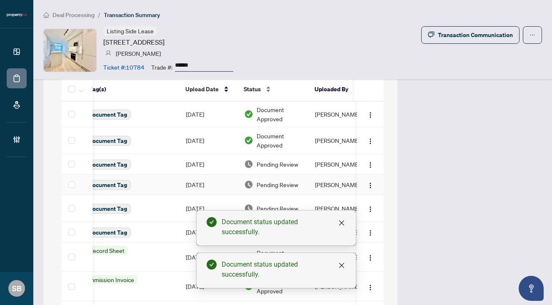
scroll to position [744, 0]
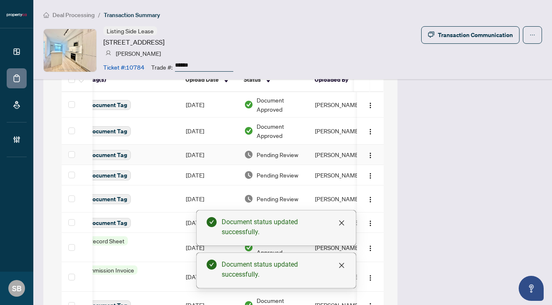
click at [283, 162] on td "Pending Review" at bounding box center [272, 155] width 71 height 20
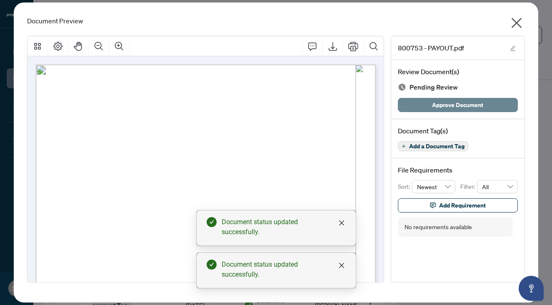
click at [440, 105] on span "Approve Document" at bounding box center [457, 104] width 51 height 13
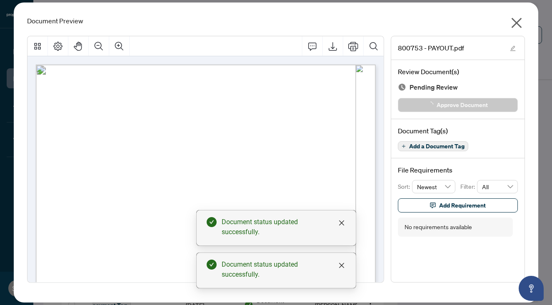
click at [522, 21] on icon "close" at bounding box center [516, 22] width 13 height 13
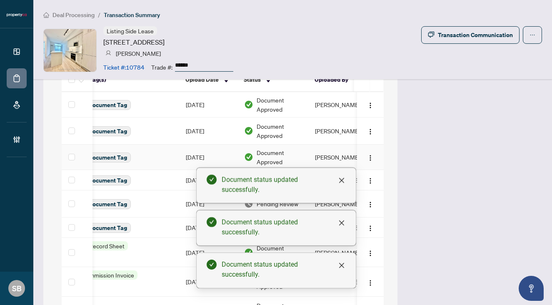
scroll to position [792, 0]
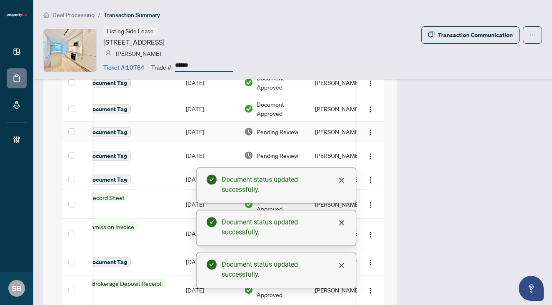
click at [285, 137] on td "Pending Review" at bounding box center [272, 132] width 71 height 20
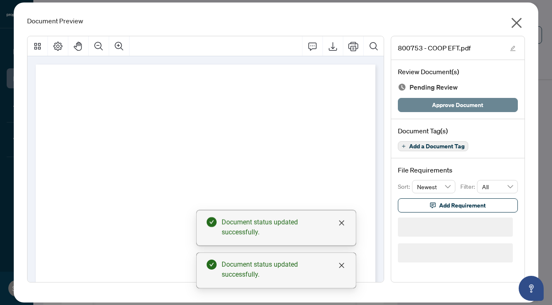
click at [448, 109] on span "Approve Document" at bounding box center [457, 104] width 51 height 13
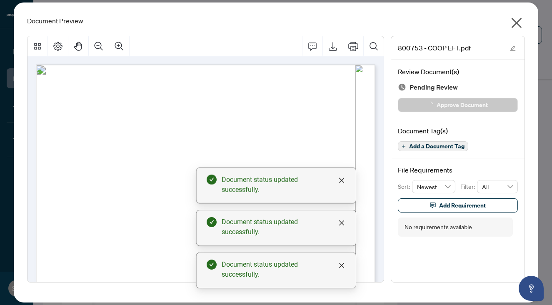
click at [512, 26] on icon "close" at bounding box center [517, 23] width 10 height 10
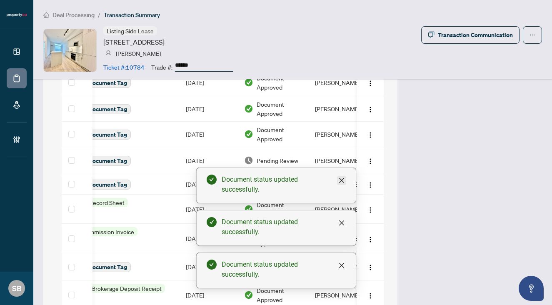
click at [343, 180] on icon "close" at bounding box center [341, 180] width 7 height 7
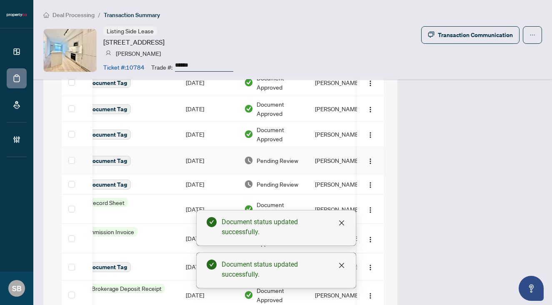
click at [300, 169] on td "Pending Review" at bounding box center [272, 160] width 71 height 27
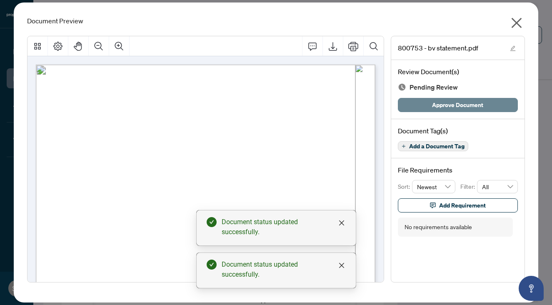
click at [448, 105] on span "Approve Document" at bounding box center [457, 104] width 51 height 13
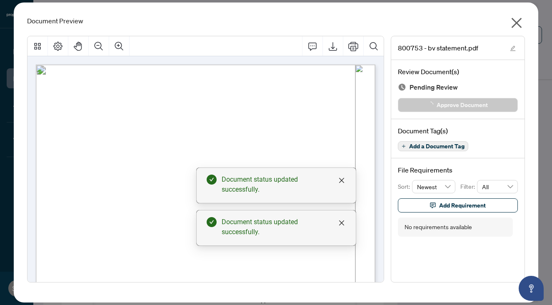
click at [519, 29] on icon "close" at bounding box center [516, 22] width 13 height 13
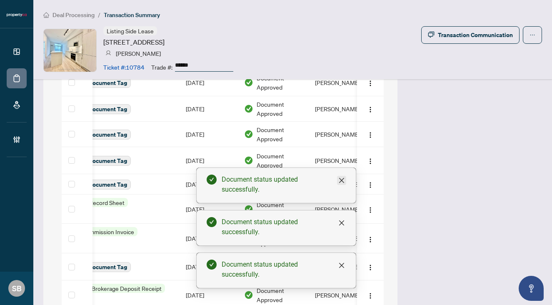
click at [340, 182] on icon "close" at bounding box center [341, 180] width 7 height 7
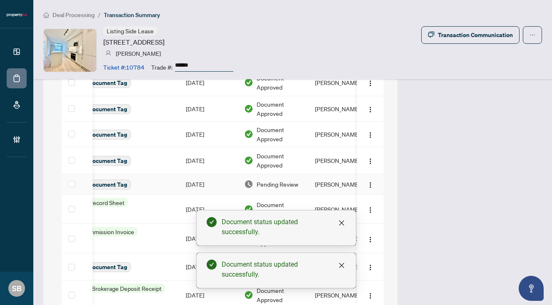
click at [312, 185] on td "[PERSON_NAME]" at bounding box center [339, 184] width 62 height 20
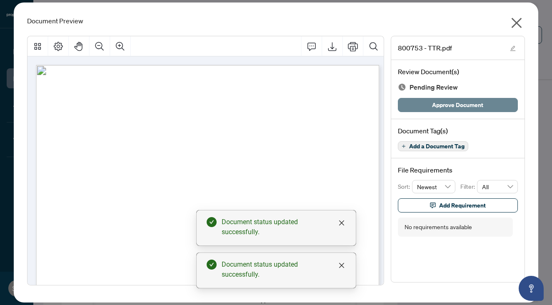
click at [470, 107] on span "Approve Document" at bounding box center [457, 104] width 51 height 13
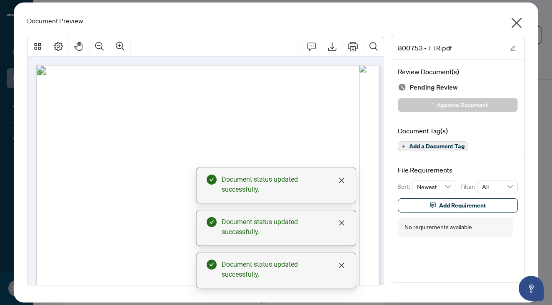
click at [523, 23] on button "button" at bounding box center [516, 25] width 17 height 18
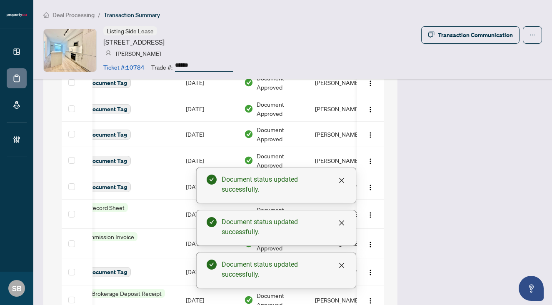
click at [349, 175] on div "Document status updated successfully." at bounding box center [276, 185] width 160 height 36
click at [341, 182] on icon "close" at bounding box center [341, 180] width 7 height 7
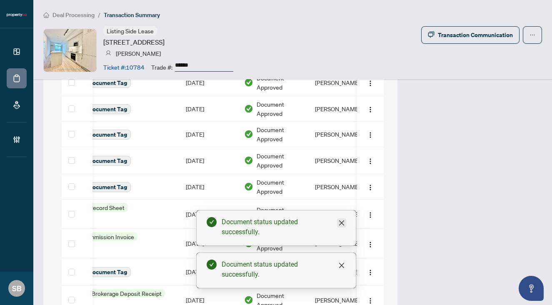
click at [341, 224] on icon "close" at bounding box center [341, 223] width 7 height 7
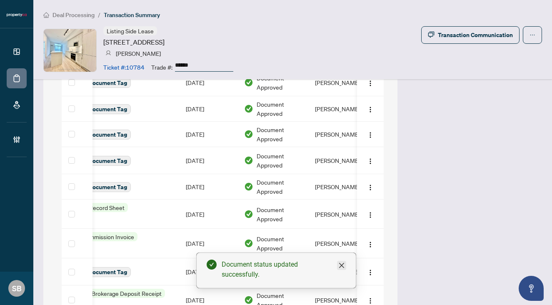
click at [338, 265] on icon "close" at bounding box center [341, 265] width 7 height 7
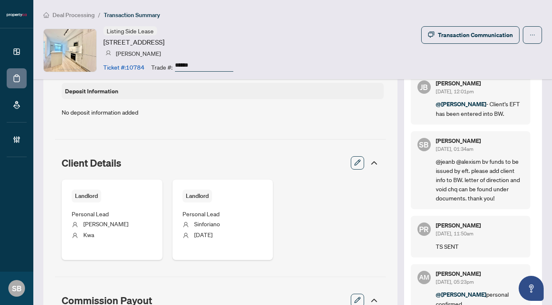
scroll to position [0, 0]
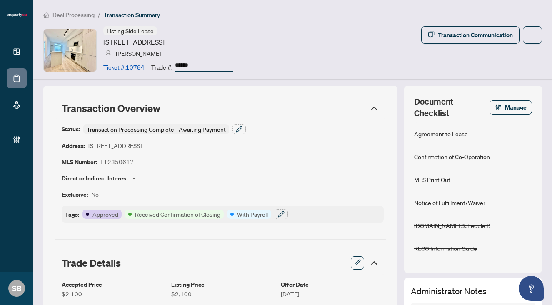
click at [70, 10] on li "Deal Processing" at bounding box center [68, 15] width 51 height 10
click at [70, 15] on span "Deal Processing" at bounding box center [73, 14] width 42 height 7
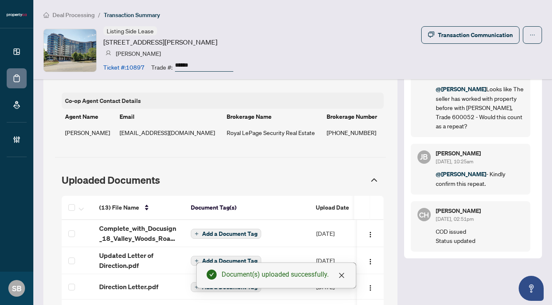
scroll to position [667, 0]
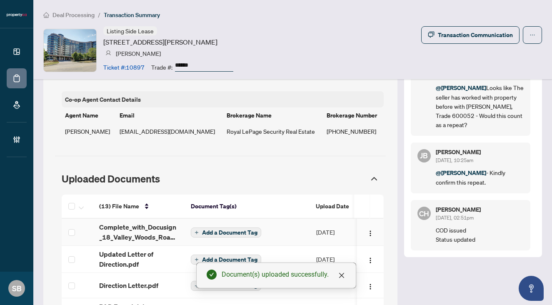
click at [235, 230] on span "Add a Document Tag" at bounding box center [229, 233] width 55 height 6
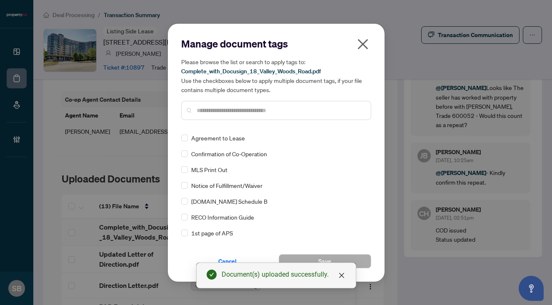
click at [234, 113] on input "text" at bounding box center [280, 110] width 167 height 9
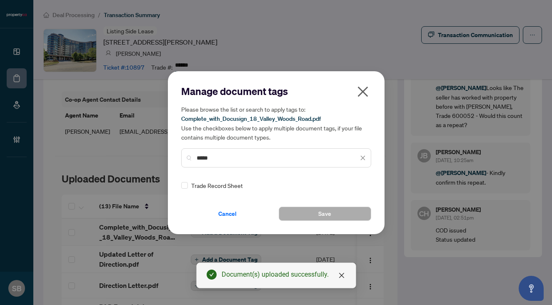
type input "*****"
click at [350, 180] on span at bounding box center [358, 185] width 16 height 12
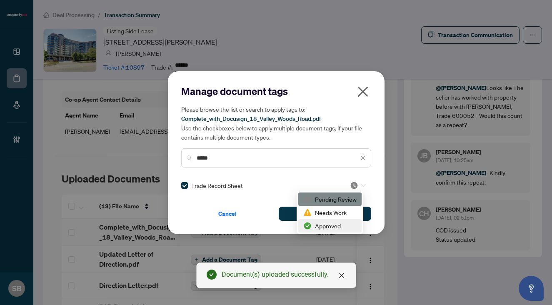
click at [335, 224] on div "Approved" at bounding box center [329, 225] width 53 height 9
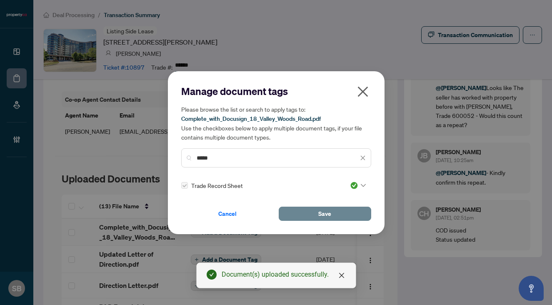
click at [333, 218] on button "Save" at bounding box center [325, 214] width 92 height 14
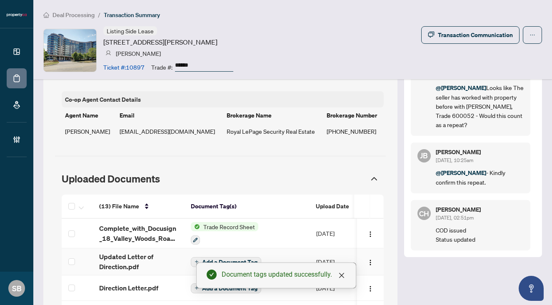
click at [129, 252] on span "Updated Letter of Direction.pdf" at bounding box center [138, 262] width 78 height 20
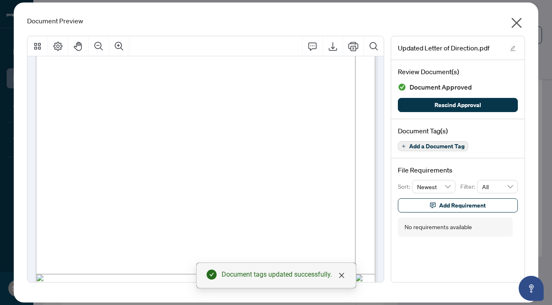
scroll to position [108, 0]
click at [517, 24] on icon "close" at bounding box center [517, 23] width 10 height 10
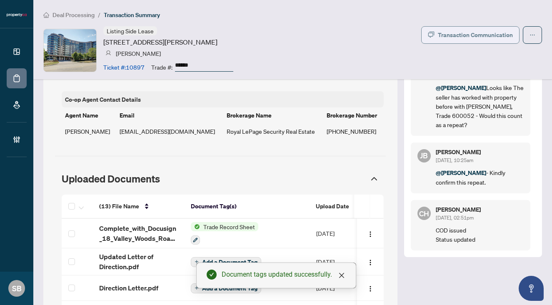
click at [478, 32] on div "Transaction Communication" at bounding box center [475, 34] width 75 height 13
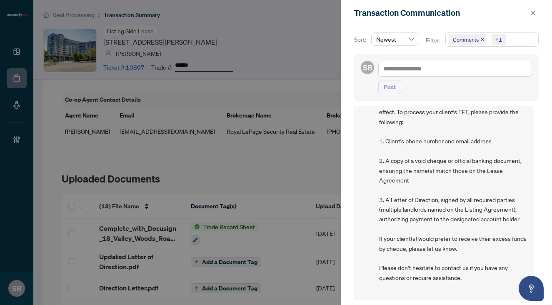
scroll to position [451, 0]
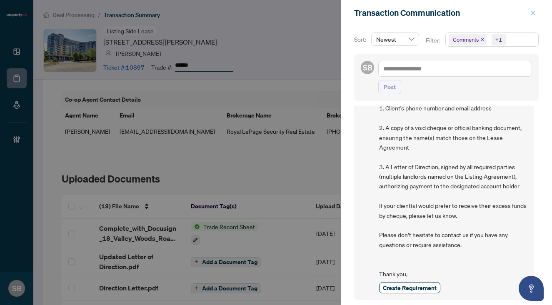
click at [533, 14] on icon "close" at bounding box center [533, 13] width 6 height 6
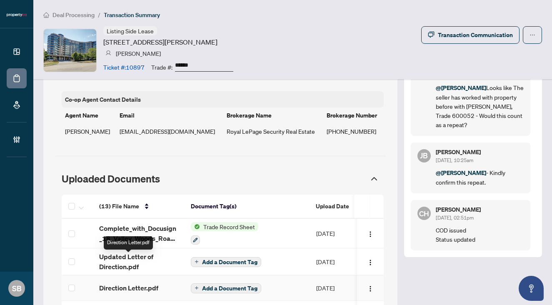
click at [130, 236] on div "Direction Letter.pdf" at bounding box center [128, 242] width 49 height 13
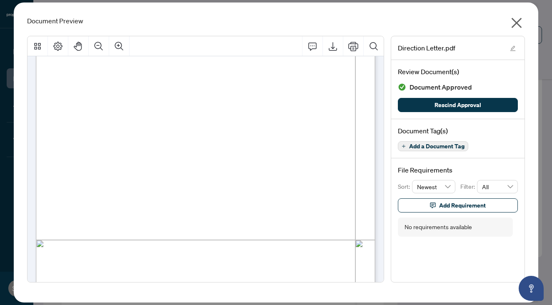
scroll to position [135, 0]
click at [517, 22] on icon "close" at bounding box center [517, 23] width 10 height 10
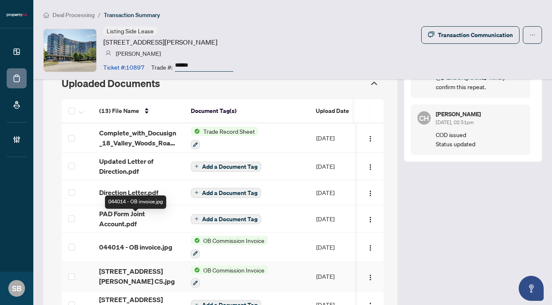
scroll to position [767, 0]
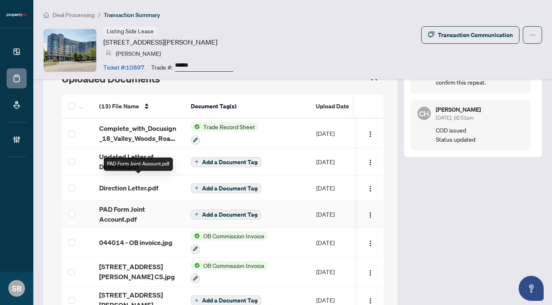
click at [127, 204] on span "PAD Form Joint Account.pdf" at bounding box center [138, 214] width 78 height 20
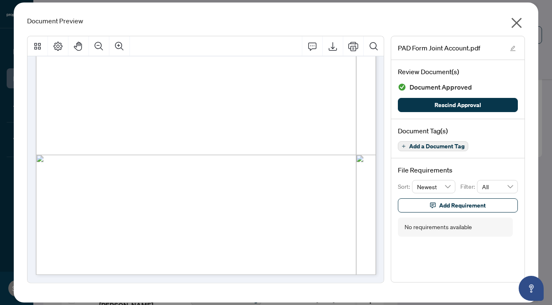
scroll to position [0, 0]
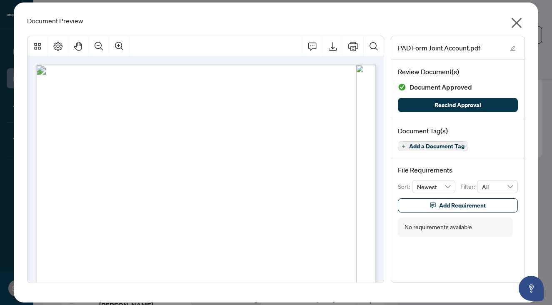
click at [519, 20] on icon "close" at bounding box center [517, 23] width 10 height 10
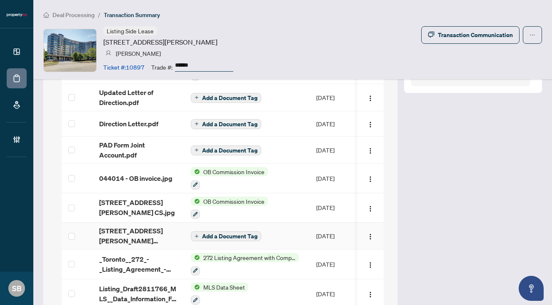
scroll to position [808, 0]
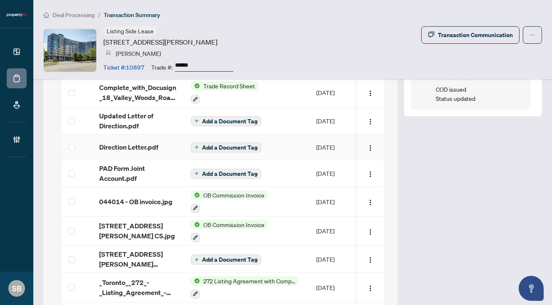
click at [151, 142] on span "Direction Letter.pdf" at bounding box center [128, 147] width 59 height 10
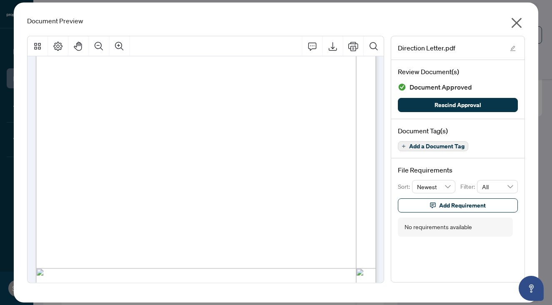
scroll to position [117, 0]
click at [511, 22] on icon "close" at bounding box center [516, 22] width 13 height 13
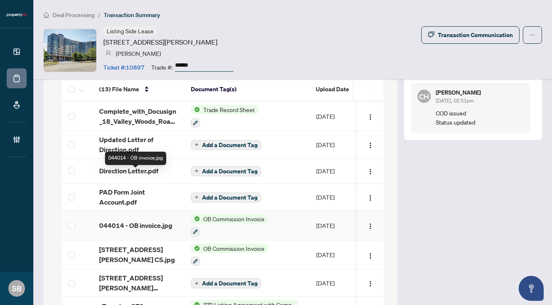
scroll to position [782, 0]
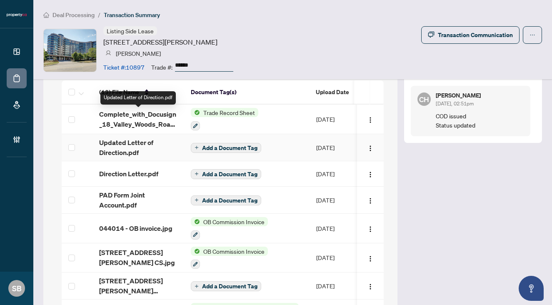
click at [130, 137] on span "Updated Letter of Direction.pdf" at bounding box center [138, 147] width 78 height 20
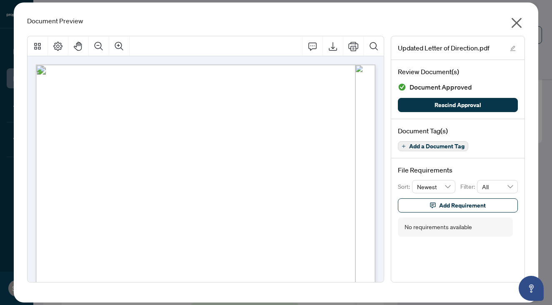
click at [520, 22] on icon "close" at bounding box center [516, 22] width 13 height 13
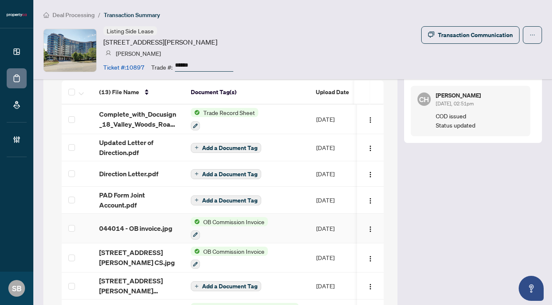
click at [152, 223] on span "044014 - OB invoice.jpg" at bounding box center [135, 228] width 73 height 10
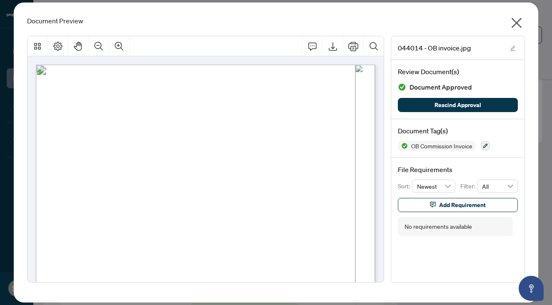
scroll to position [0, 0]
click at [514, 24] on icon "close" at bounding box center [516, 22] width 13 height 13
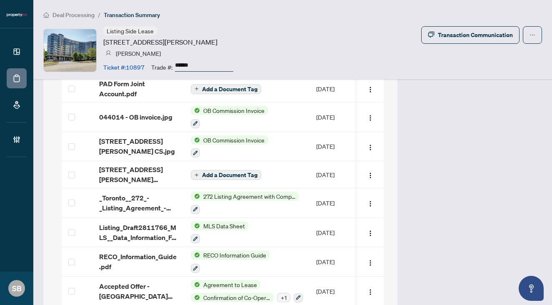
scroll to position [991, 0]
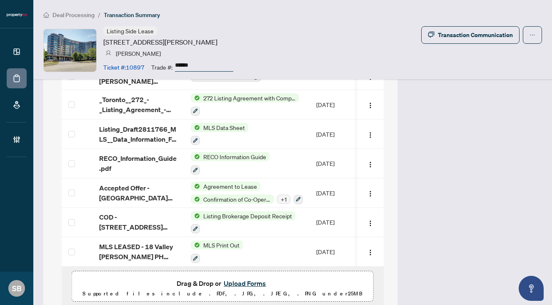
click at [263, 278] on button "Upload Forms" at bounding box center [244, 283] width 47 height 11
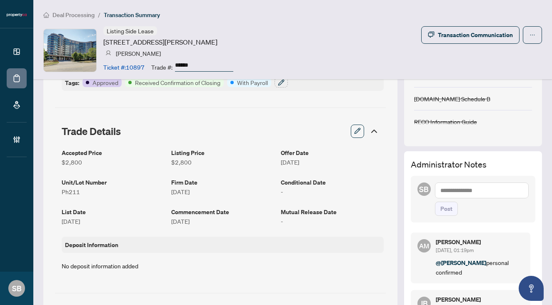
scroll to position [0, 0]
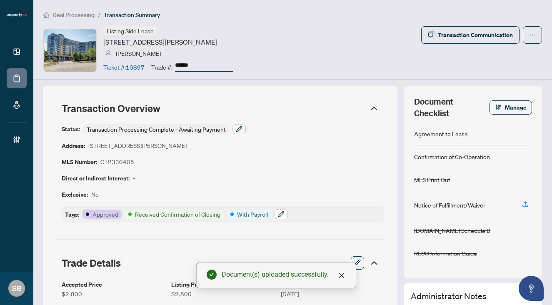
click at [285, 213] on button "button" at bounding box center [281, 214] width 13 height 10
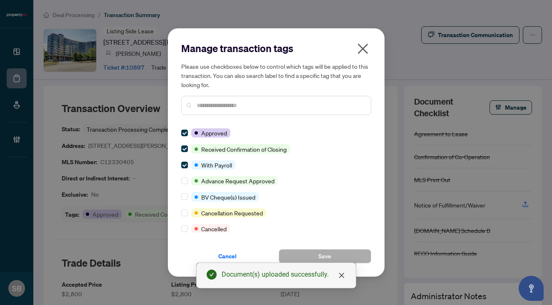
click at [262, 102] on input "text" at bounding box center [280, 105] width 167 height 9
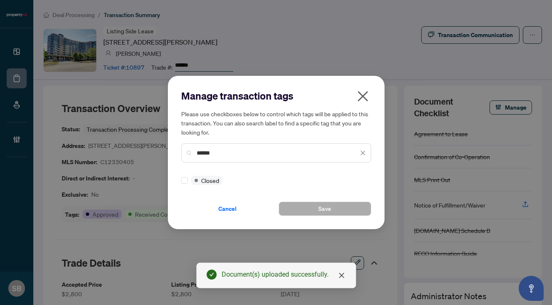
type input "******"
click at [180, 180] on div "Manage transaction tags Please use checkboxes below to control which tags will …" at bounding box center [276, 152] width 217 height 153
click at [187, 182] on div at bounding box center [186, 180] width 10 height 9
click at [298, 209] on button "Save" at bounding box center [325, 209] width 92 height 14
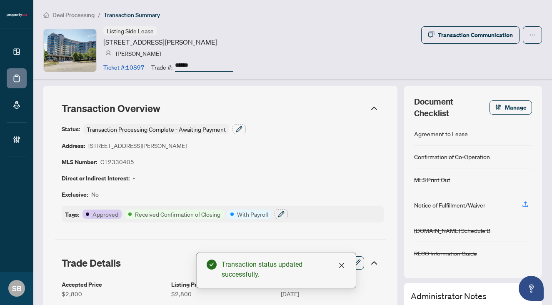
click at [235, 134] on div "Status: Transaction Processing Complete - Awaiting Payment Address: 18 Valley W…" at bounding box center [223, 173] width 322 height 98
click at [236, 132] on icon "button" at bounding box center [239, 129] width 7 height 7
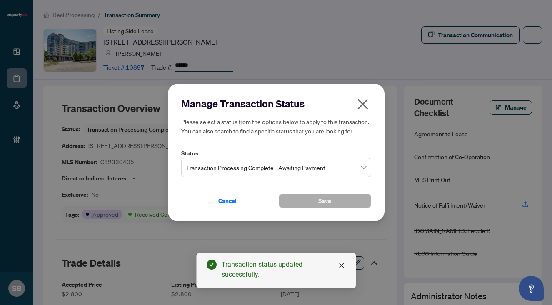
click at [251, 165] on span "Transaction Processing Complete - Awaiting Payment" at bounding box center [276, 168] width 180 height 16
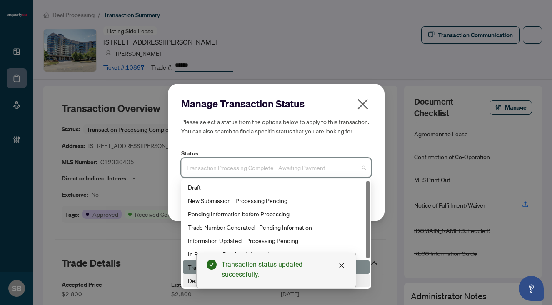
scroll to position [17, 0]
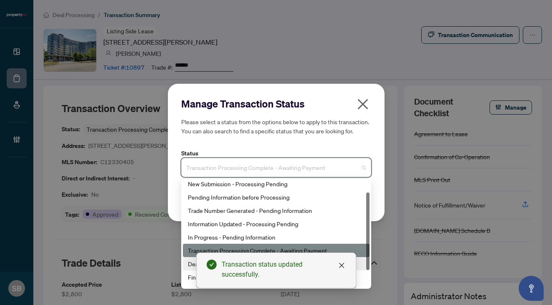
click at [193, 262] on div "Deal Closed" at bounding box center [276, 263] width 177 height 9
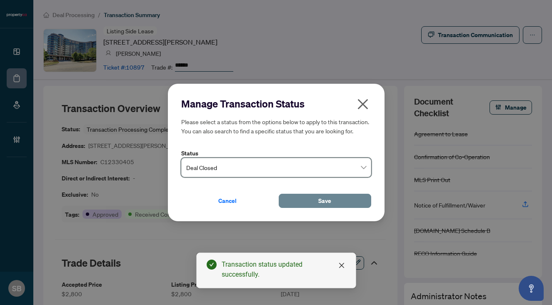
click at [310, 205] on button "Save" at bounding box center [325, 201] width 92 height 14
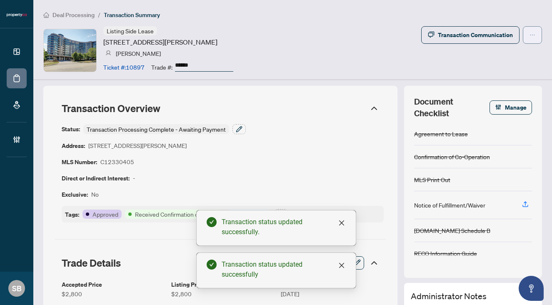
click at [530, 37] on icon "ellipsis" at bounding box center [533, 35] width 6 height 6
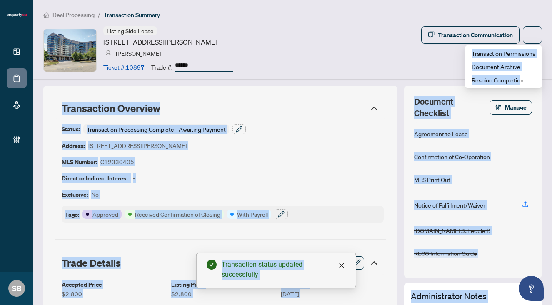
drag, startPoint x: 522, startPoint y: 77, endPoint x: 396, endPoint y: 65, distance: 126.0
click at [396, 65] on body "Dashboard Deal Processing Mortgage Referrals Brokerage Management SB Sydney Bro…" at bounding box center [276, 152] width 552 height 305
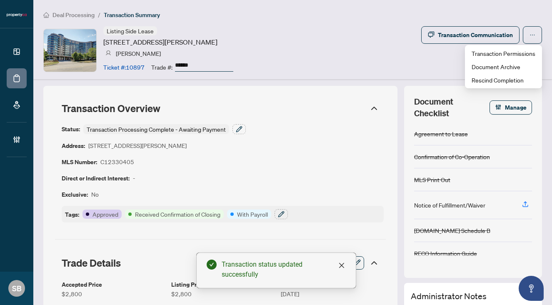
click at [396, 65] on div "Listing Side Lease 18 Valley Woods Rd, Toronto, Ontario M3A 0A1, Canada Paul Si…" at bounding box center [292, 50] width 499 height 48
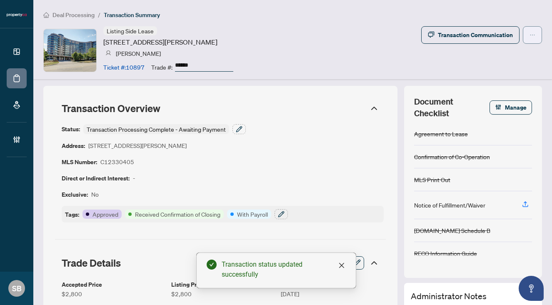
click at [536, 29] on button "button" at bounding box center [532, 34] width 19 height 17
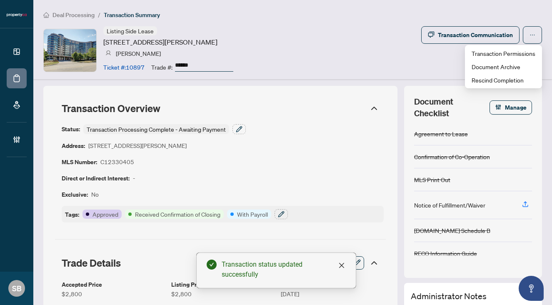
click at [367, 57] on div "Listing Side Lease 18 Valley Woods Rd, Toronto, Ontario M3A 0A1, Canada Paul Si…" at bounding box center [292, 50] width 499 height 48
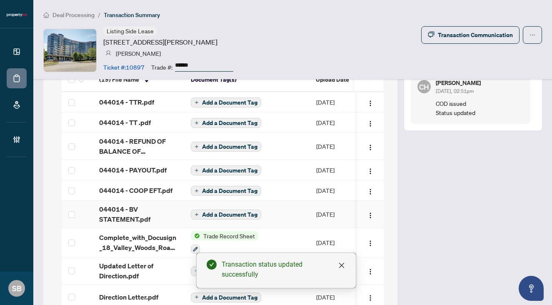
scroll to position [780, 0]
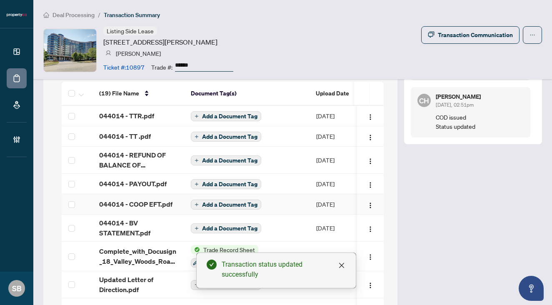
click at [317, 194] on td "[DATE]" at bounding box center [339, 204] width 58 height 20
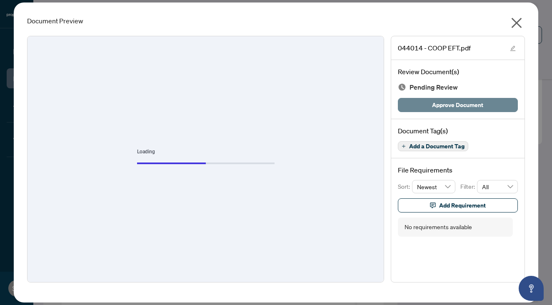
click at [457, 105] on span "Approve Document" at bounding box center [457, 104] width 51 height 13
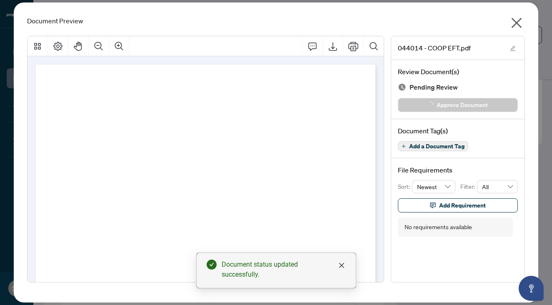
click at [516, 22] on icon "close" at bounding box center [517, 23] width 10 height 10
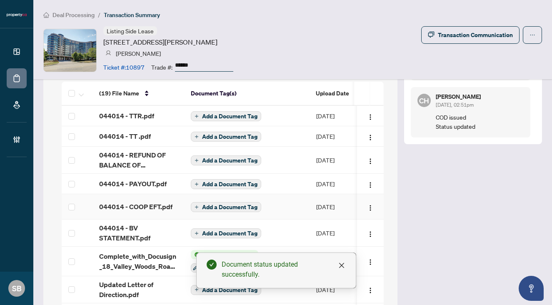
click at [322, 194] on td "[DATE]" at bounding box center [339, 206] width 58 height 25
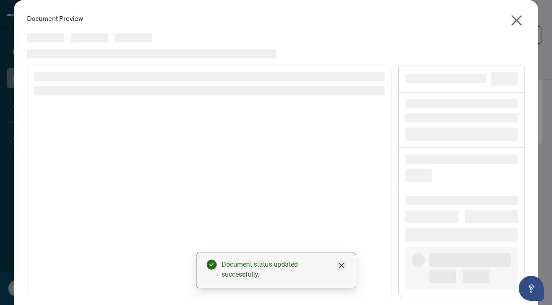
click at [345, 267] on link "Close" at bounding box center [341, 265] width 9 height 9
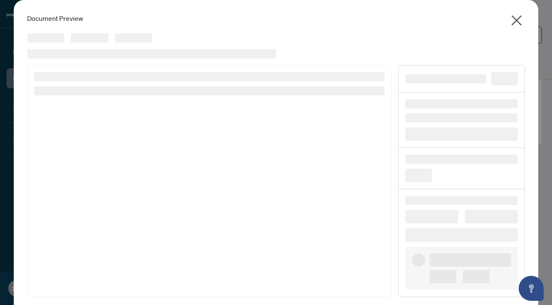
click at [513, 22] on icon "close" at bounding box center [517, 20] width 10 height 10
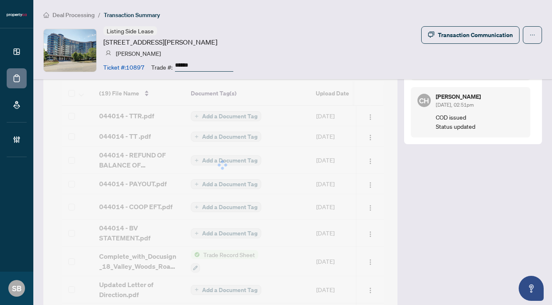
click at [513, 23] on div "Deal Processing / Transaction Summary Listing Side Lease 18 Valley Woods Rd, To…" at bounding box center [292, 39] width 519 height 79
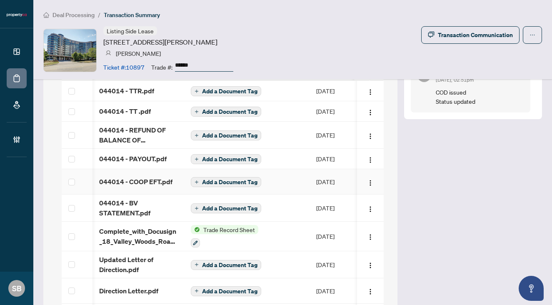
scroll to position [0, 144]
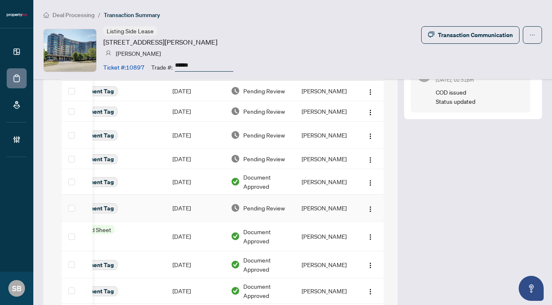
click at [308, 195] on td "[PERSON_NAME]" at bounding box center [326, 208] width 62 height 27
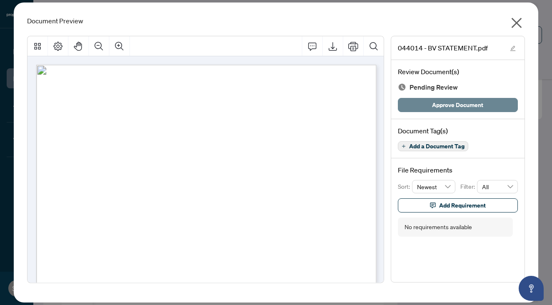
click at [445, 104] on span "Approve Document" at bounding box center [457, 104] width 51 height 13
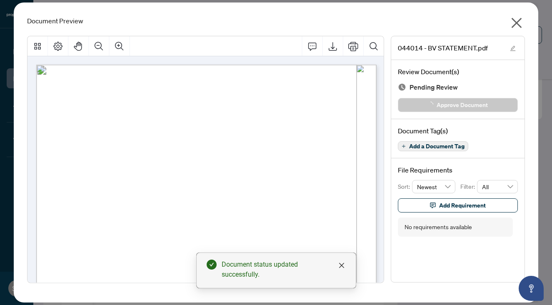
click at [515, 24] on icon "close" at bounding box center [517, 23] width 10 height 10
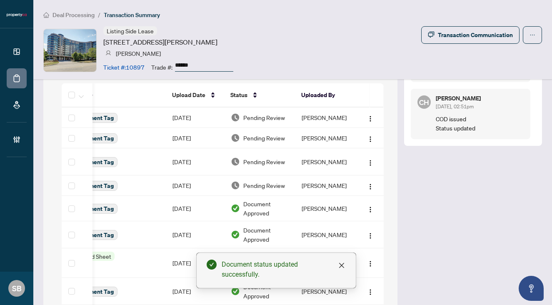
scroll to position [775, 0]
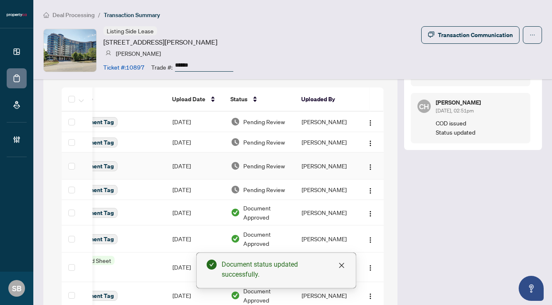
click at [317, 152] on td "[PERSON_NAME]" at bounding box center [326, 165] width 62 height 27
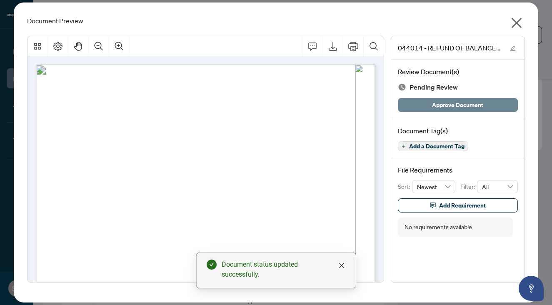
click at [447, 100] on span "Approve Document" at bounding box center [457, 104] width 51 height 13
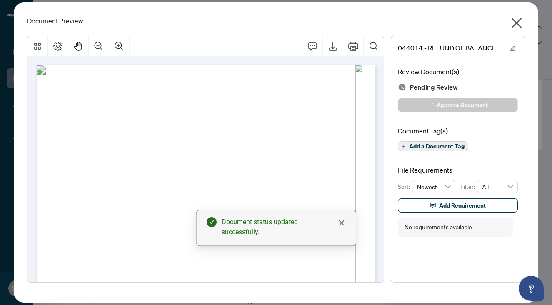
click at [517, 22] on icon "close" at bounding box center [517, 23] width 10 height 10
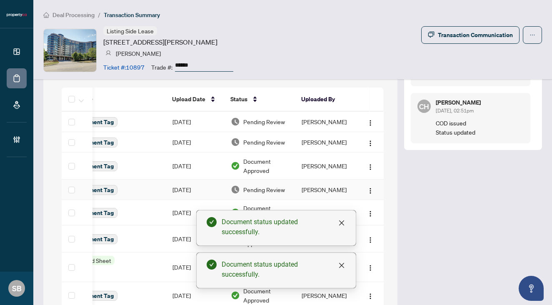
click at [305, 180] on td "[PERSON_NAME]" at bounding box center [326, 190] width 62 height 20
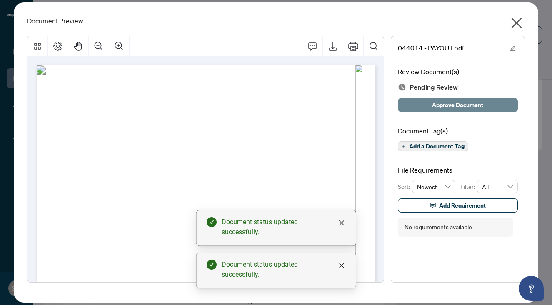
click at [433, 103] on span "Approve Document" at bounding box center [457, 104] width 51 height 13
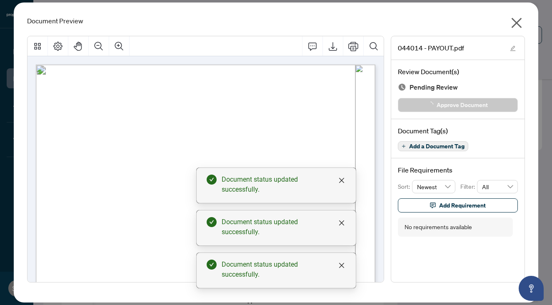
click at [519, 22] on icon "close" at bounding box center [516, 22] width 13 height 13
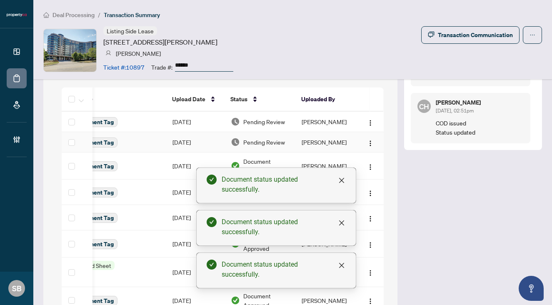
click at [310, 132] on td "[PERSON_NAME]" at bounding box center [326, 142] width 62 height 20
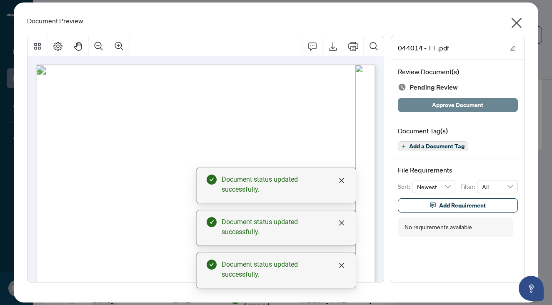
click at [444, 103] on span "Approve Document" at bounding box center [457, 104] width 51 height 13
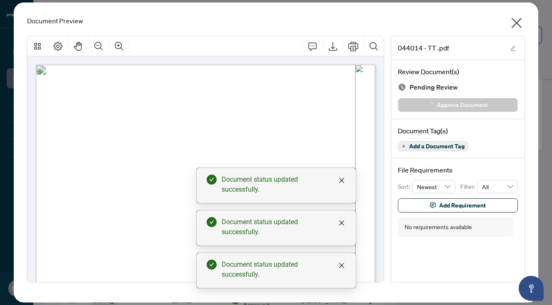
click at [515, 35] on div "044014 - TT .pdf Review Document(s) Pending Review Approve Document Document Ta…" at bounding box center [276, 159] width 498 height 260
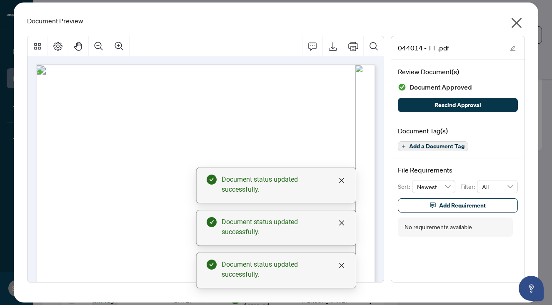
click at [515, 25] on icon "close" at bounding box center [516, 22] width 13 height 13
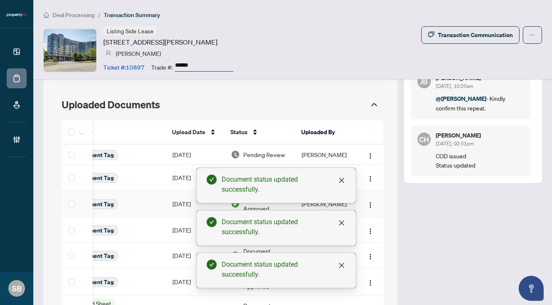
scroll to position [735, 0]
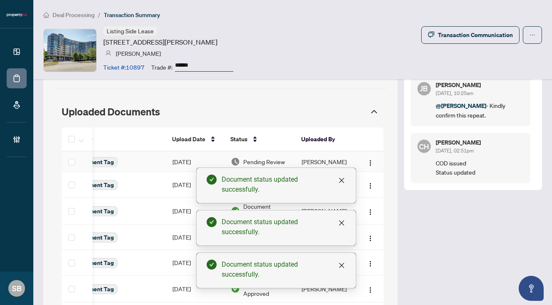
click at [312, 152] on td "[PERSON_NAME]" at bounding box center [326, 162] width 62 height 20
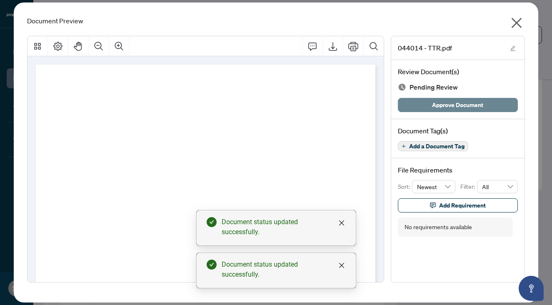
click at [452, 110] on span "Approve Document" at bounding box center [457, 104] width 51 height 13
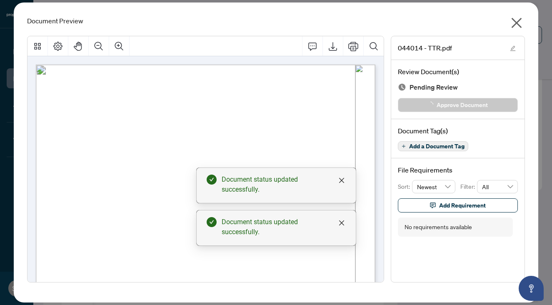
click at [516, 23] on icon "close" at bounding box center [517, 23] width 10 height 10
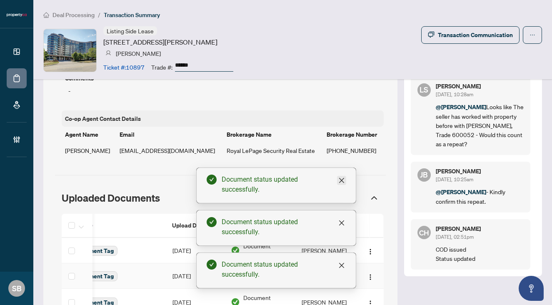
scroll to position [622, 0]
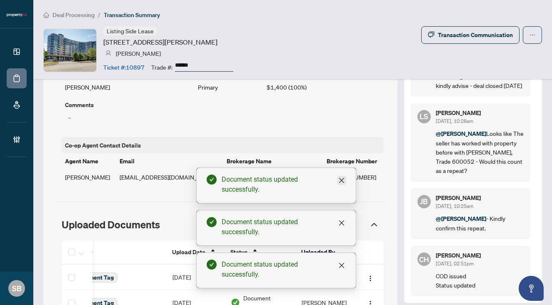
click at [341, 181] on icon "close" at bounding box center [341, 180] width 7 height 7
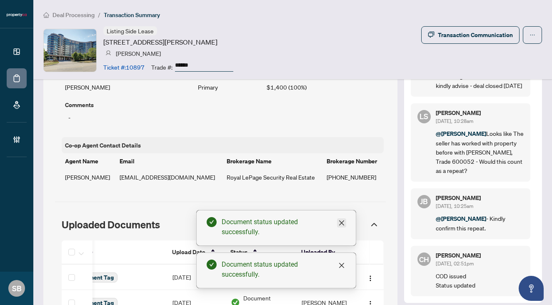
click at [342, 223] on icon "close" at bounding box center [341, 223] width 7 height 7
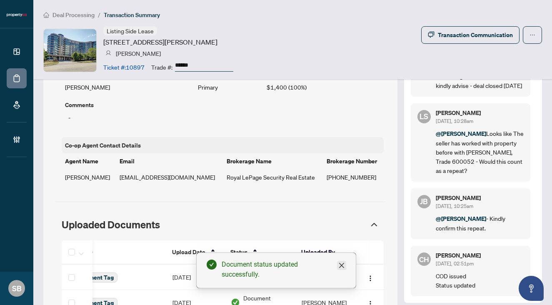
click at [340, 267] on icon "close" at bounding box center [341, 265] width 7 height 7
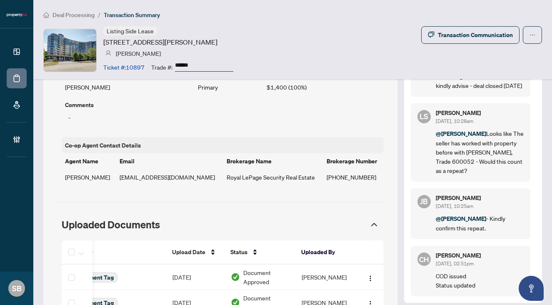
click at [65, 15] on span "Deal Processing" at bounding box center [73, 14] width 42 height 7
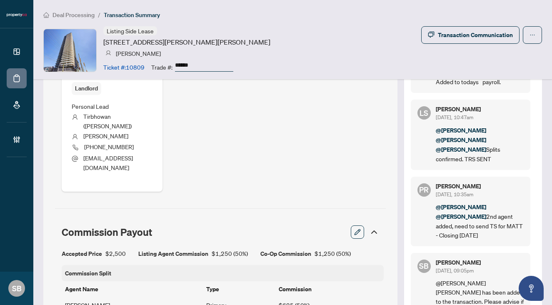
scroll to position [417, 0]
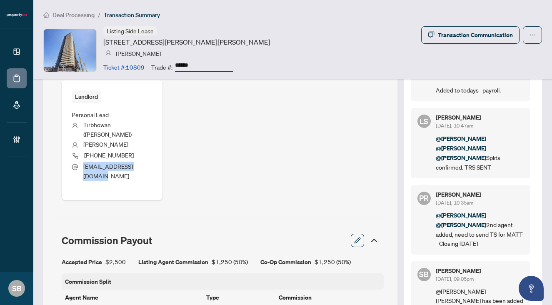
drag, startPoint x: 100, startPoint y: 170, endPoint x: 82, endPoint y: 157, distance: 21.5
click at [82, 162] on li "[EMAIL_ADDRESS][DOMAIN_NAME]" at bounding box center [112, 172] width 81 height 20
copy span "[EMAIL_ADDRESS][DOMAIN_NAME]"
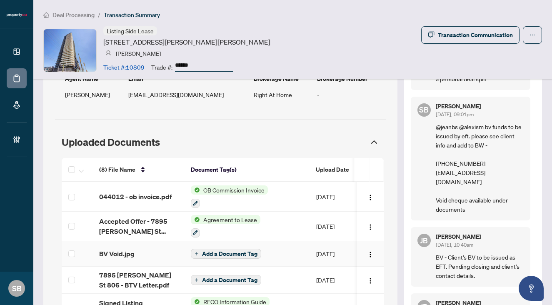
scroll to position [760, 0]
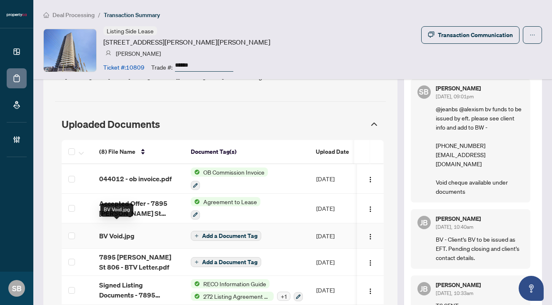
click at [115, 231] on span "BV Void.jpg" at bounding box center [116, 236] width 35 height 10
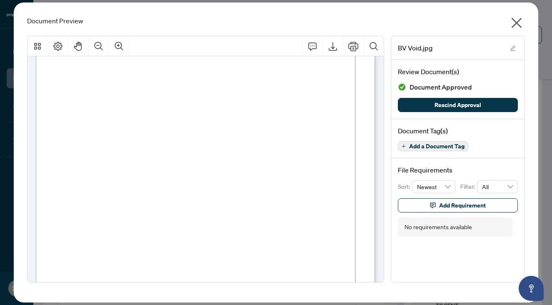
scroll to position [53, 0]
click at [512, 28] on icon "close" at bounding box center [516, 22] width 13 height 13
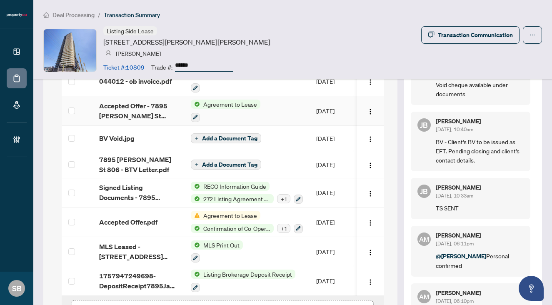
scroll to position [818, 0]
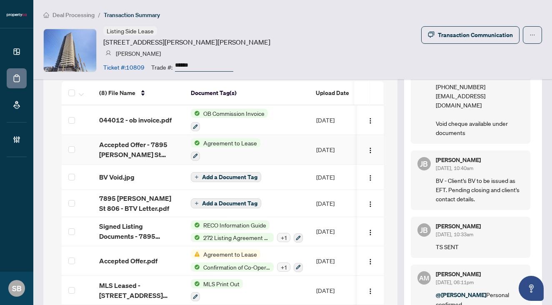
click at [138, 140] on span "Accepted Offer - 7895 Jane St 806.pdf" at bounding box center [138, 150] width 78 height 20
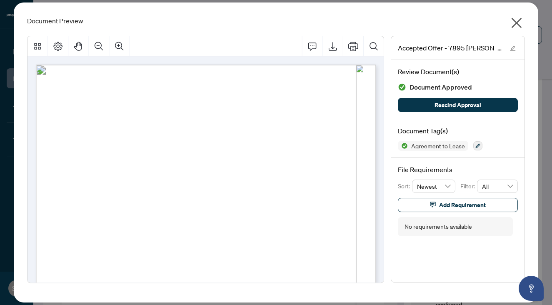
click at [512, 25] on icon "close" at bounding box center [516, 22] width 13 height 13
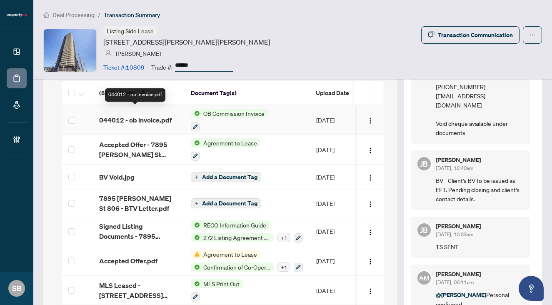
click at [159, 115] on span "044012 - ob invoice.pdf" at bounding box center [135, 120] width 72 height 10
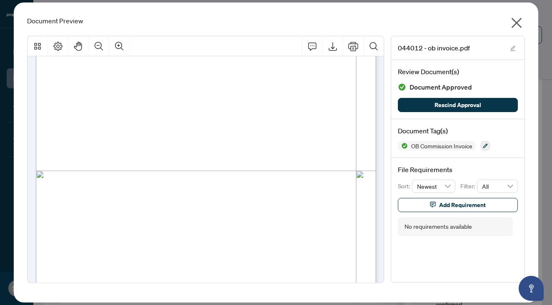
scroll to position [230, 0]
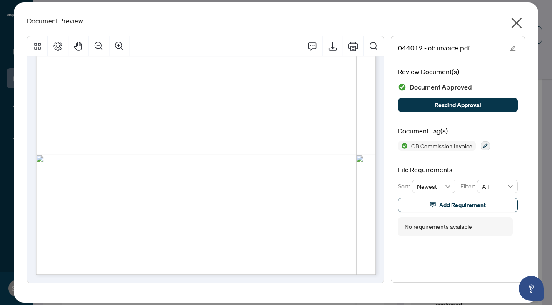
click at [521, 22] on icon "close" at bounding box center [516, 22] width 13 height 13
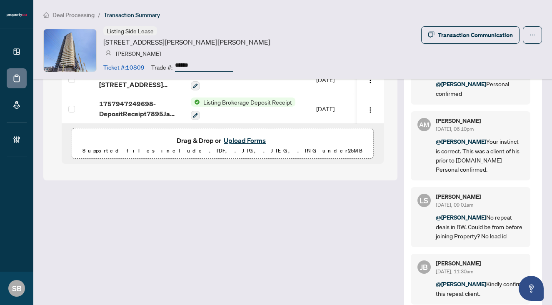
scroll to position [1043, 0]
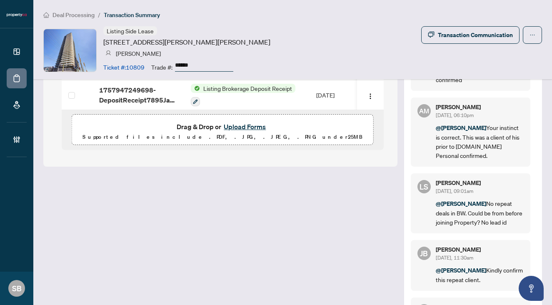
click at [233, 132] on p "Supported files include .PDF, .JPG, .JPEG, .PNG under 25 MB" at bounding box center [223, 137] width 288 height 10
click at [233, 121] on button "Upload Forms" at bounding box center [244, 126] width 47 height 11
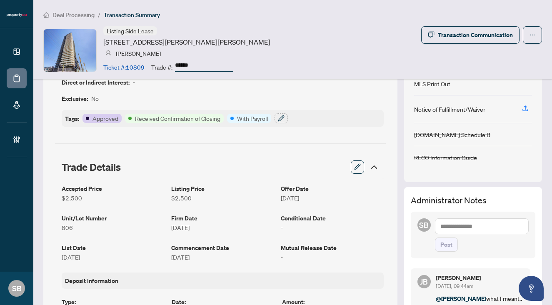
scroll to position [52, 0]
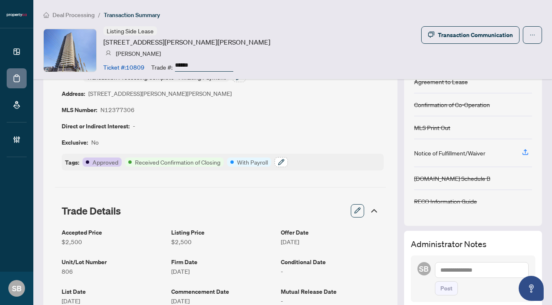
click at [285, 161] on button "button" at bounding box center [281, 162] width 13 height 10
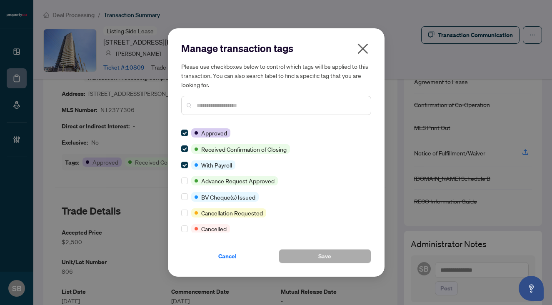
click at [253, 105] on input "text" at bounding box center [280, 105] width 167 height 9
type input "*"
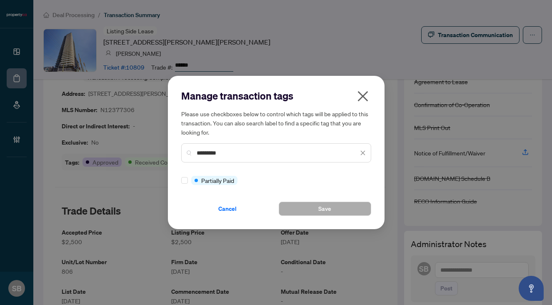
type input "*********"
click at [315, 200] on div "Cancel Save" at bounding box center [276, 204] width 190 height 24
click at [315, 207] on button "Save" at bounding box center [325, 209] width 92 height 14
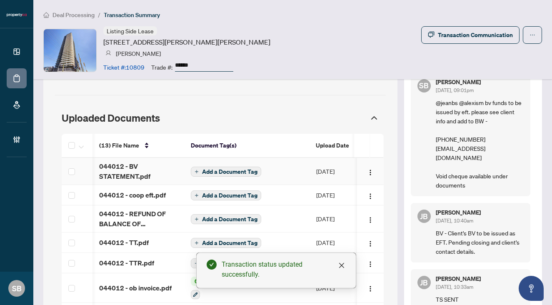
scroll to position [0, 144]
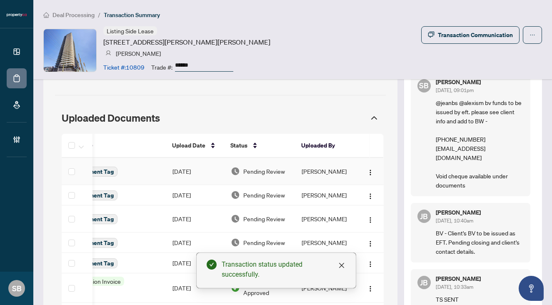
click at [319, 166] on td "[PERSON_NAME]" at bounding box center [326, 171] width 62 height 27
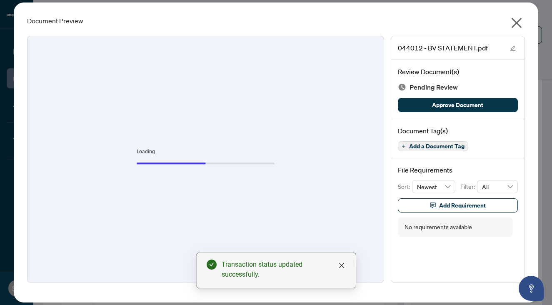
click at [443, 113] on div "Review Document(s) Pending Review Approve Document" at bounding box center [457, 89] width 133 height 59
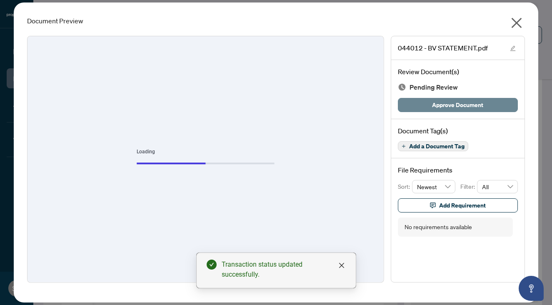
click at [443, 105] on span "Approve Document" at bounding box center [457, 104] width 51 height 13
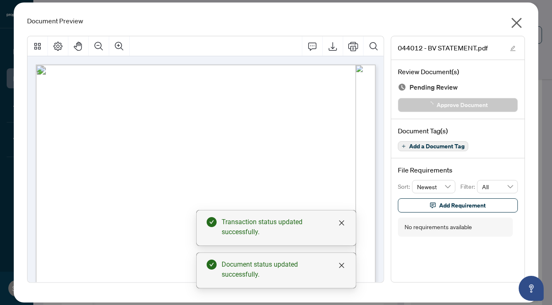
click at [520, 22] on icon "close" at bounding box center [516, 22] width 13 height 13
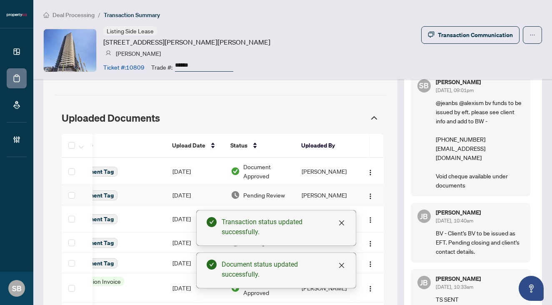
click at [270, 190] on span "Pending Review" at bounding box center [264, 194] width 42 height 9
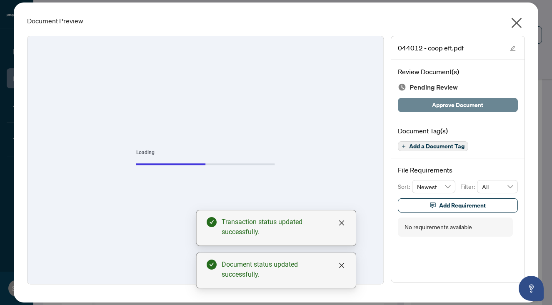
click at [452, 105] on span "Approve Document" at bounding box center [457, 104] width 51 height 13
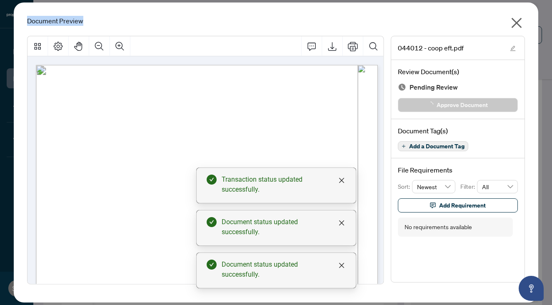
click at [523, 16] on div "Document Preview 044012 - coop eft.pdf Review Document(s) Pending Review Approv…" at bounding box center [276, 152] width 525 height 300
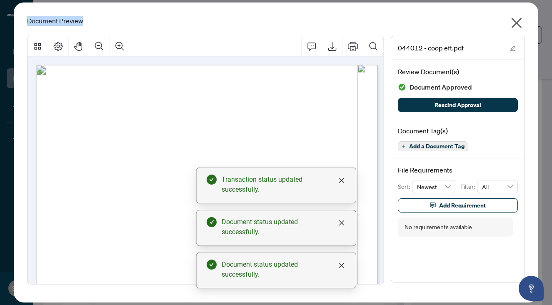
click at [519, 17] on icon "close" at bounding box center [516, 22] width 13 height 13
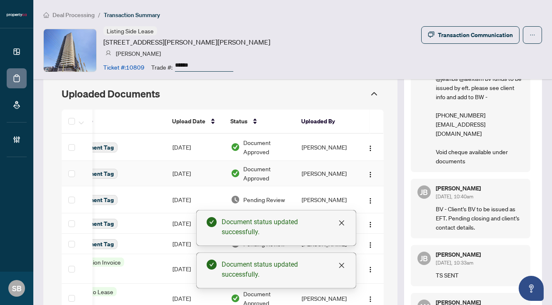
scroll to position [793, 0]
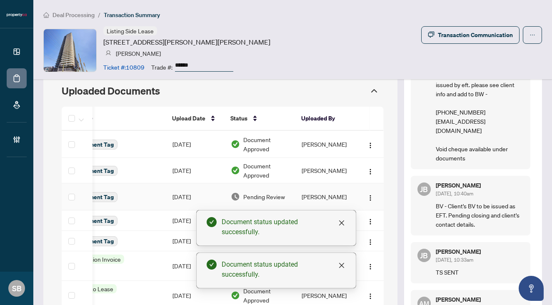
click at [261, 192] on span "Pending Review" at bounding box center [264, 196] width 42 height 9
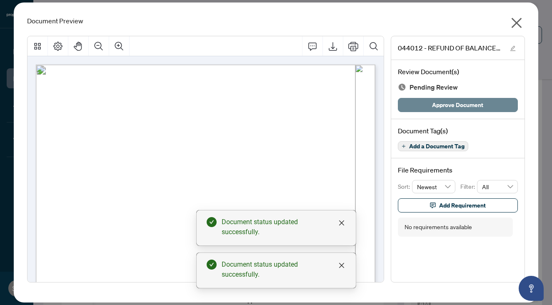
click at [425, 108] on button "Approve Document" at bounding box center [458, 105] width 120 height 14
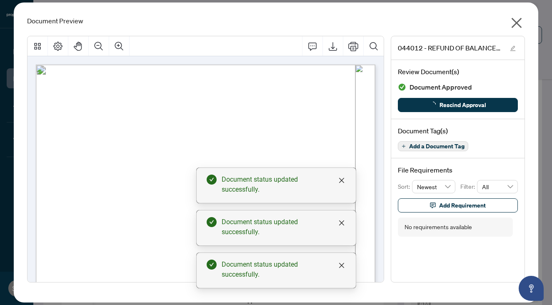
click at [511, 27] on icon "close" at bounding box center [516, 22] width 13 height 13
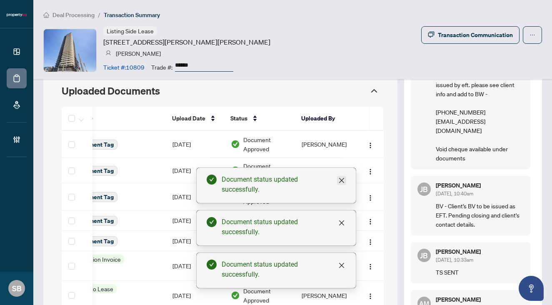
click at [337, 178] on link "Close" at bounding box center [341, 180] width 9 height 9
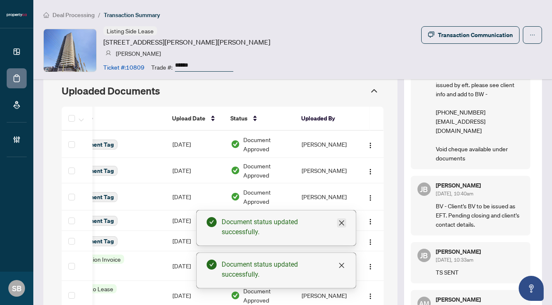
click at [341, 220] on icon "close" at bounding box center [341, 223] width 7 height 7
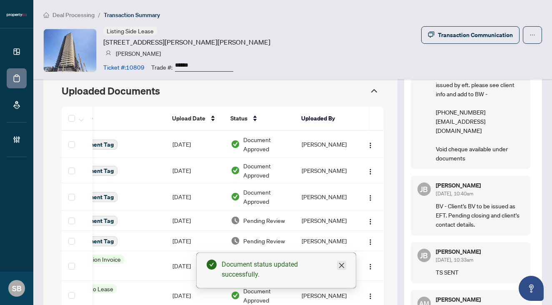
click at [342, 264] on icon "close" at bounding box center [341, 265] width 5 height 5
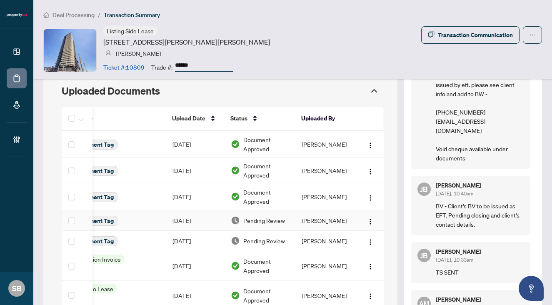
click at [285, 217] on td "Pending Review" at bounding box center [259, 220] width 71 height 20
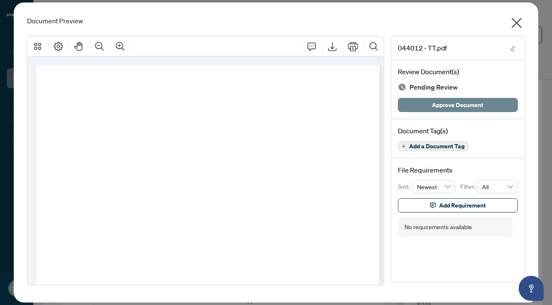
click at [440, 104] on span "Approve Document" at bounding box center [457, 104] width 51 height 13
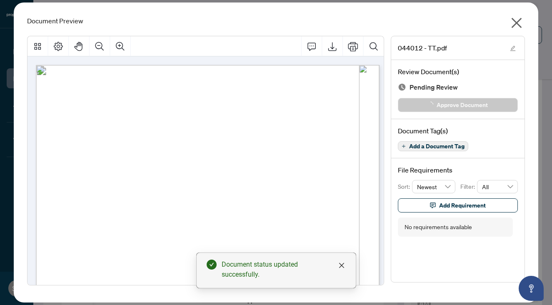
click at [521, 18] on icon "close" at bounding box center [517, 23] width 10 height 10
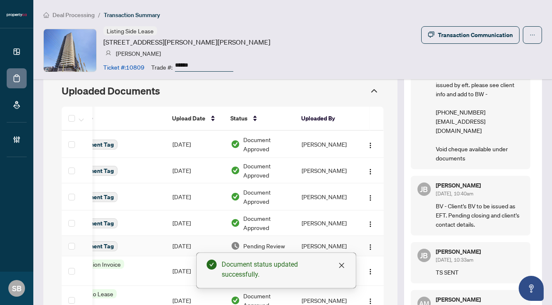
click at [275, 241] on span "Pending Review" at bounding box center [264, 245] width 42 height 9
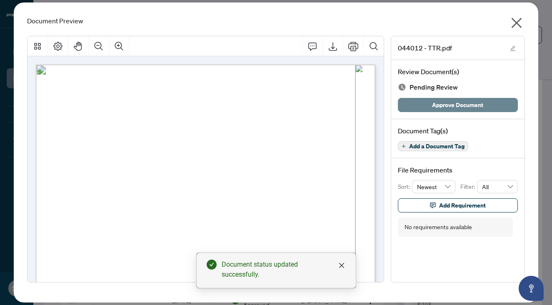
click at [439, 101] on span "Approve Document" at bounding box center [457, 104] width 51 height 13
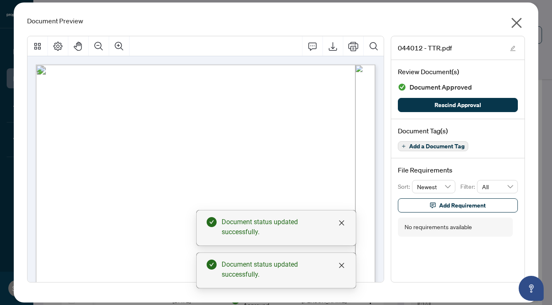
click at [515, 27] on icon "close" at bounding box center [516, 22] width 13 height 13
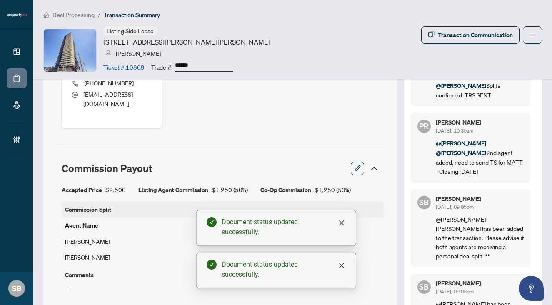
scroll to position [439, 0]
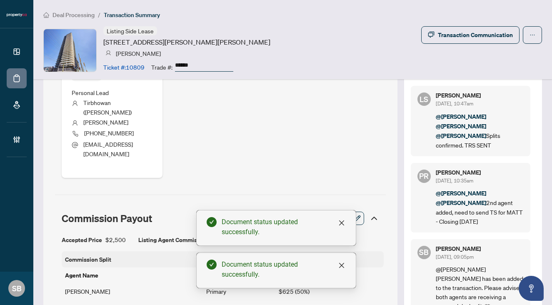
click at [76, 16] on span "Deal Processing" at bounding box center [73, 14] width 42 height 7
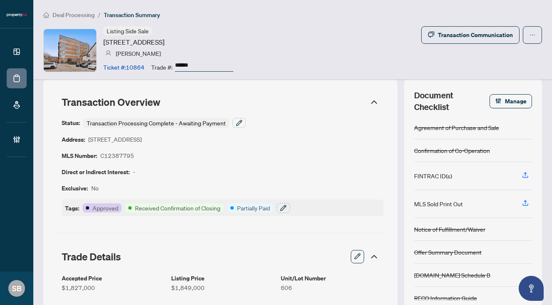
scroll to position [4, 0]
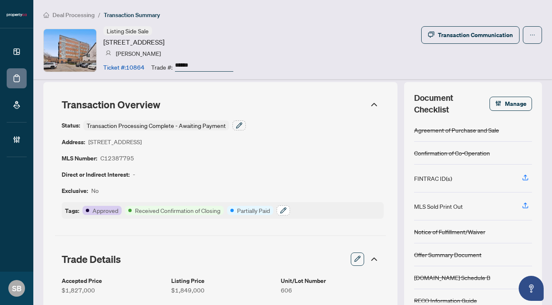
click at [290, 209] on button "button" at bounding box center [283, 210] width 13 height 10
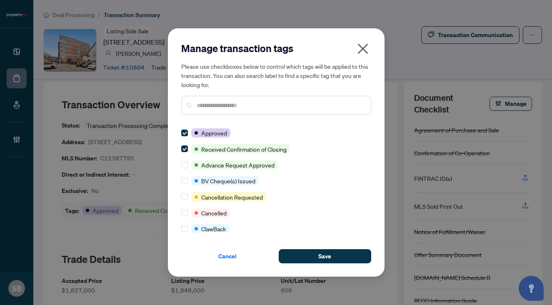
scroll to position [0, 0]
click at [232, 104] on input "text" at bounding box center [280, 105] width 167 height 9
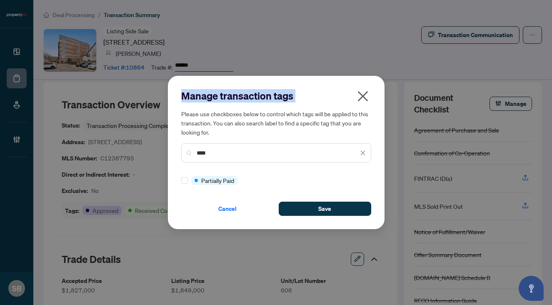
drag, startPoint x: 259, startPoint y: 108, endPoint x: 186, endPoint y: 44, distance: 97.1
click at [186, 44] on div "Manage transaction tags Please use checkboxes below to control which tags will …" at bounding box center [276, 152] width 552 height 305
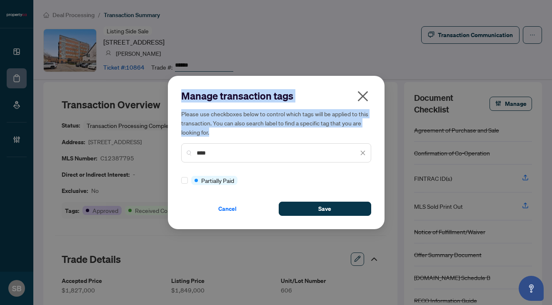
drag, startPoint x: 227, startPoint y: 158, endPoint x: 105, endPoint y: 90, distance: 140.2
click at [105, 95] on div "Manage transaction tags Please use checkboxes below to control which tags will …" at bounding box center [276, 152] width 552 height 305
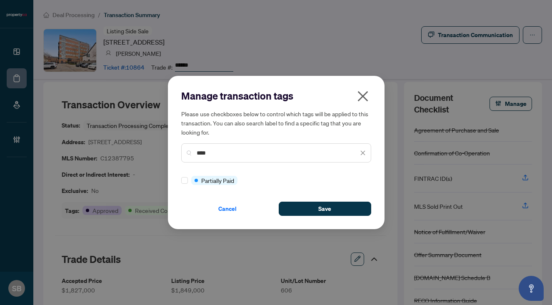
click at [212, 155] on input "****" at bounding box center [278, 152] width 162 height 9
drag, startPoint x: 212, startPoint y: 155, endPoint x: 108, endPoint y: 132, distance: 106.7
click at [108, 132] on div "Manage transaction tags Please use checkboxes below to control which tags will …" at bounding box center [276, 152] width 552 height 305
type input "******"
click at [332, 221] on div "Manage transaction tags Please use checkboxes below to control which tags will …" at bounding box center [276, 152] width 217 height 153
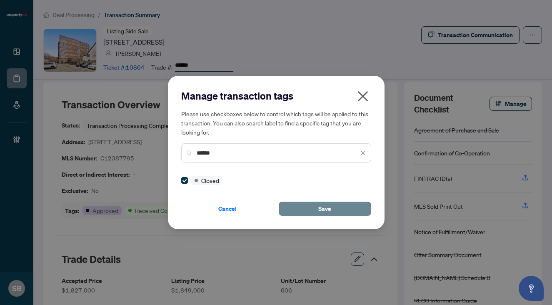
click at [322, 210] on span "Save" at bounding box center [324, 208] width 13 height 13
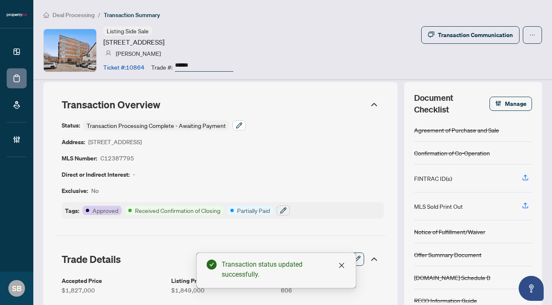
click at [238, 127] on icon "button" at bounding box center [239, 125] width 7 height 7
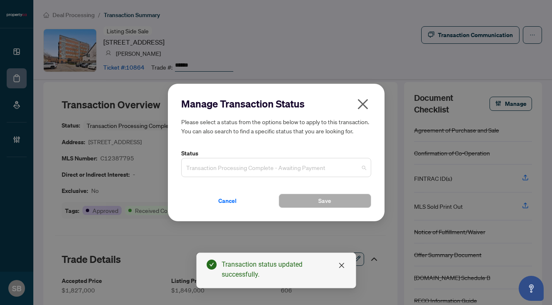
click at [332, 170] on span "Transaction Processing Complete - Awaiting Payment" at bounding box center [276, 168] width 180 height 16
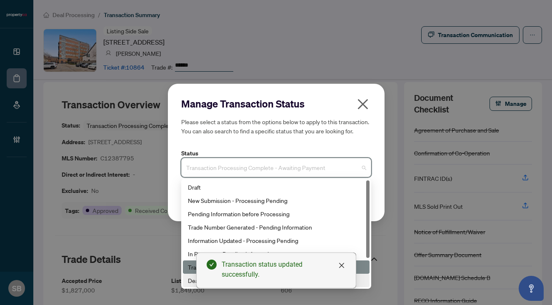
click at [188, 283] on div "Deal Closed" at bounding box center [276, 280] width 177 height 9
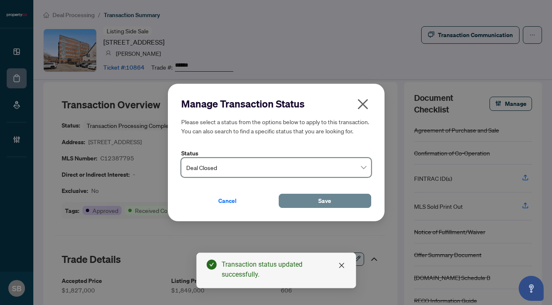
click at [332, 202] on button "Save" at bounding box center [325, 201] width 92 height 14
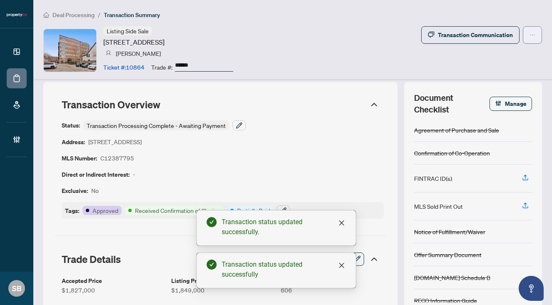
click at [534, 40] on span "button" at bounding box center [533, 34] width 6 height 13
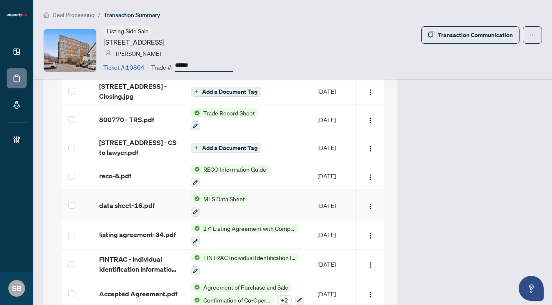
scroll to position [1109, 0]
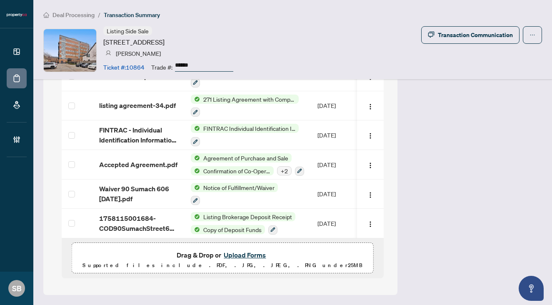
click at [246, 258] on button "Upload Forms" at bounding box center [244, 255] width 47 height 11
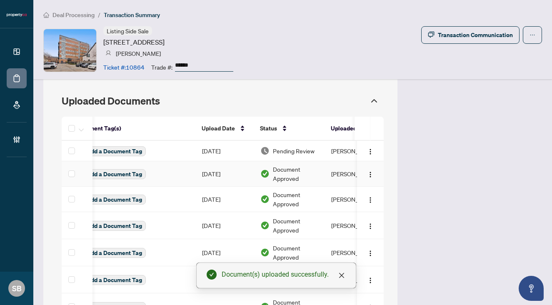
scroll to position [0, 145]
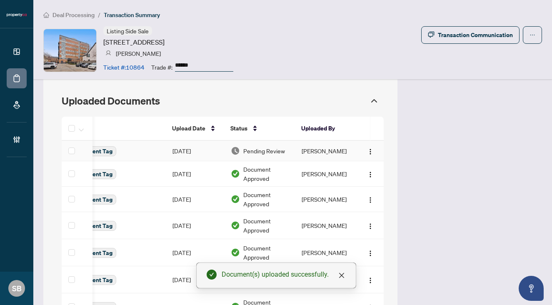
click at [260, 154] on span "Pending Review" at bounding box center [264, 150] width 42 height 9
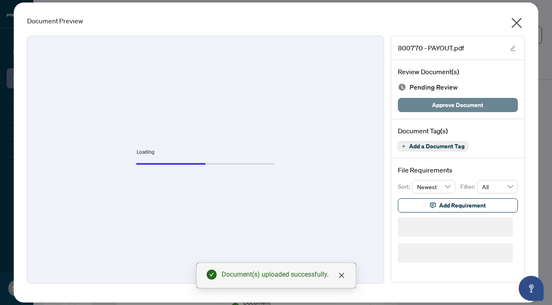
click at [447, 105] on span "Approve Document" at bounding box center [457, 104] width 51 height 13
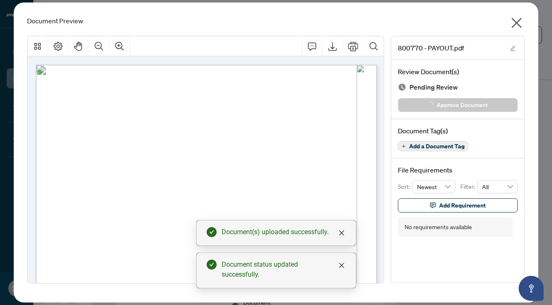
click at [515, 25] on icon "close" at bounding box center [516, 22] width 13 height 13
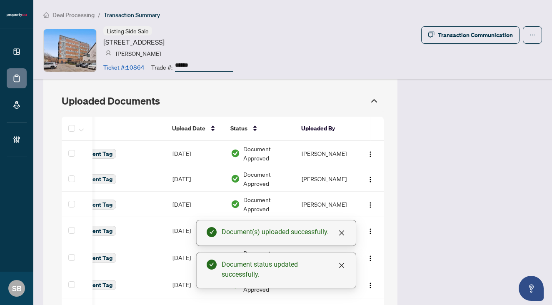
click at [52, 8] on div "Deal Processing / Transaction Summary Listing Side Sale 90 Sumach St, Toronto, …" at bounding box center [292, 39] width 519 height 79
click at [59, 20] on div "Deal Processing / Transaction Summary Listing Side Sale 90 Sumach St, Toronto, …" at bounding box center [292, 39] width 519 height 79
click at [59, 14] on span "Deal Processing" at bounding box center [73, 14] width 42 height 7
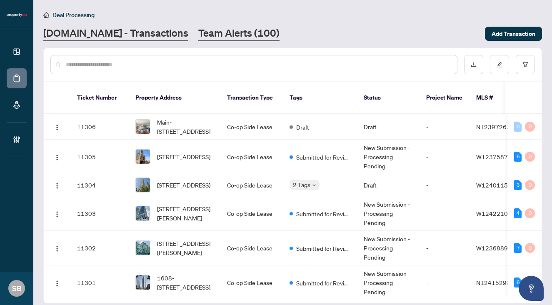
click at [203, 31] on link "Team Alerts (100)" at bounding box center [238, 33] width 81 height 15
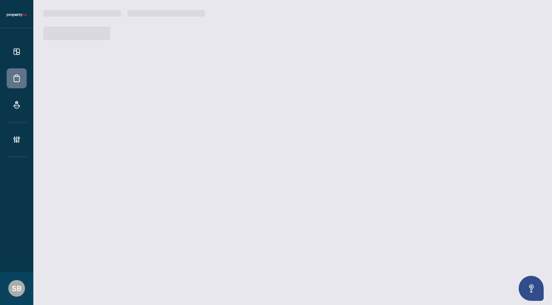
click at [203, 31] on div at bounding box center [292, 33] width 499 height 13
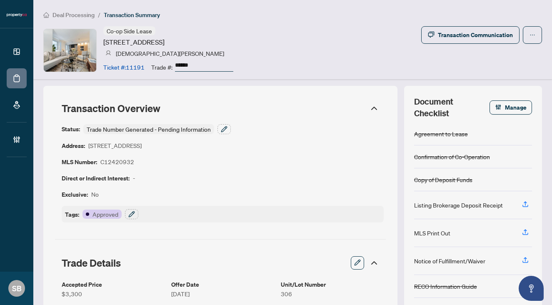
click at [86, 15] on span "Deal Processing" at bounding box center [73, 14] width 42 height 7
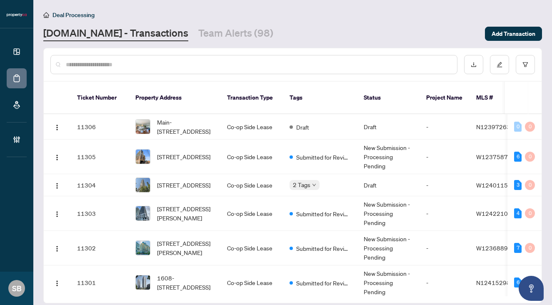
click at [208, 65] on input "text" at bounding box center [258, 64] width 385 height 9
paste input "******"
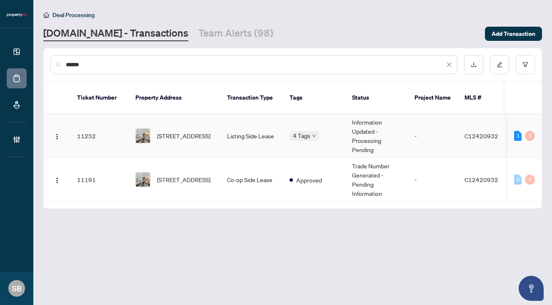
type input "******"
click at [209, 131] on span "[STREET_ADDRESS]" at bounding box center [183, 135] width 53 height 9
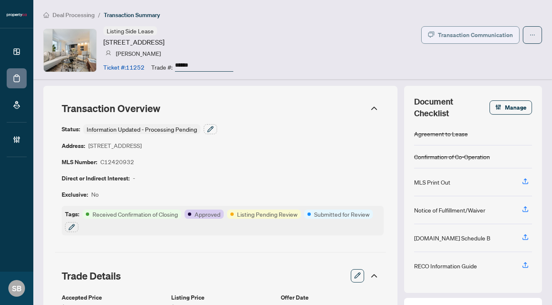
click at [468, 31] on div "Transaction Communication" at bounding box center [475, 34] width 75 height 13
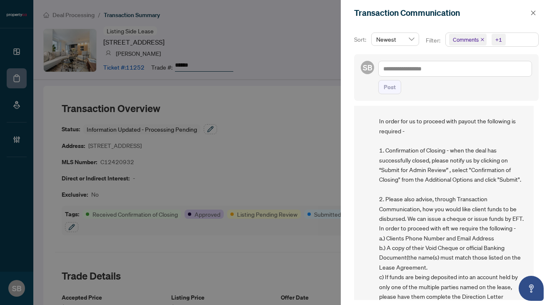
scroll to position [60, 0]
